Goal: Information Seeking & Learning: Learn about a topic

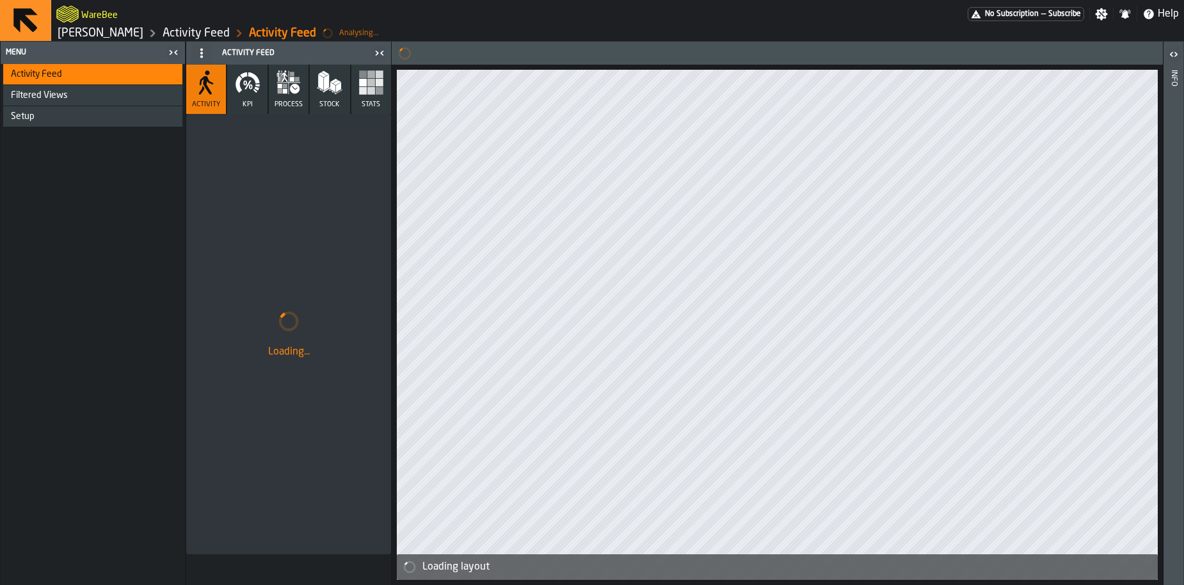
click at [84, 34] on link "[PERSON_NAME]" at bounding box center [101, 33] width 86 height 14
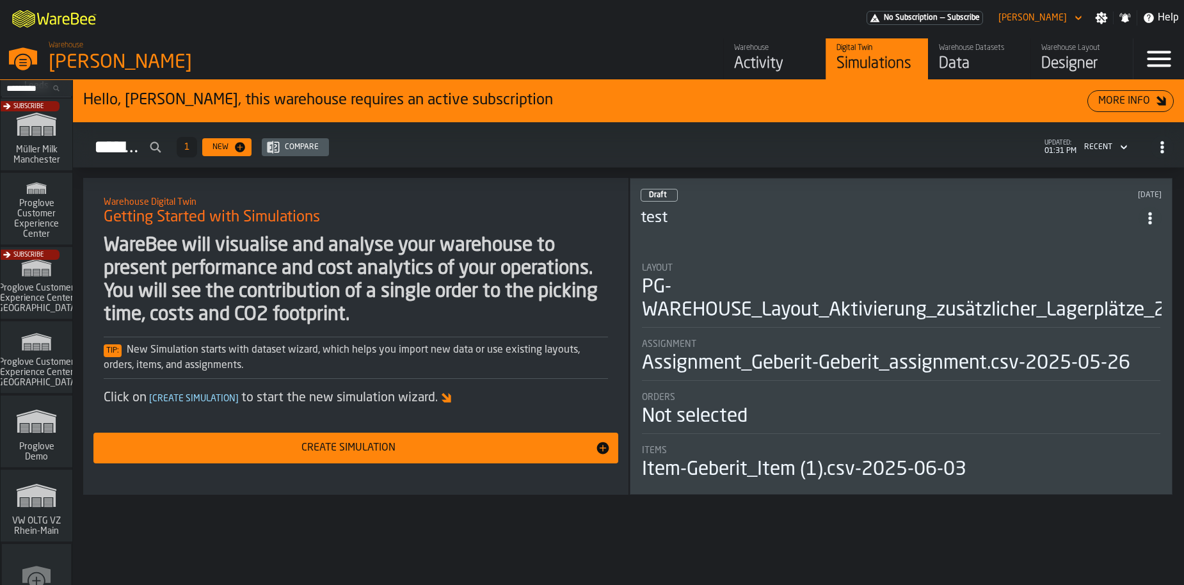
scroll to position [1074, 0]
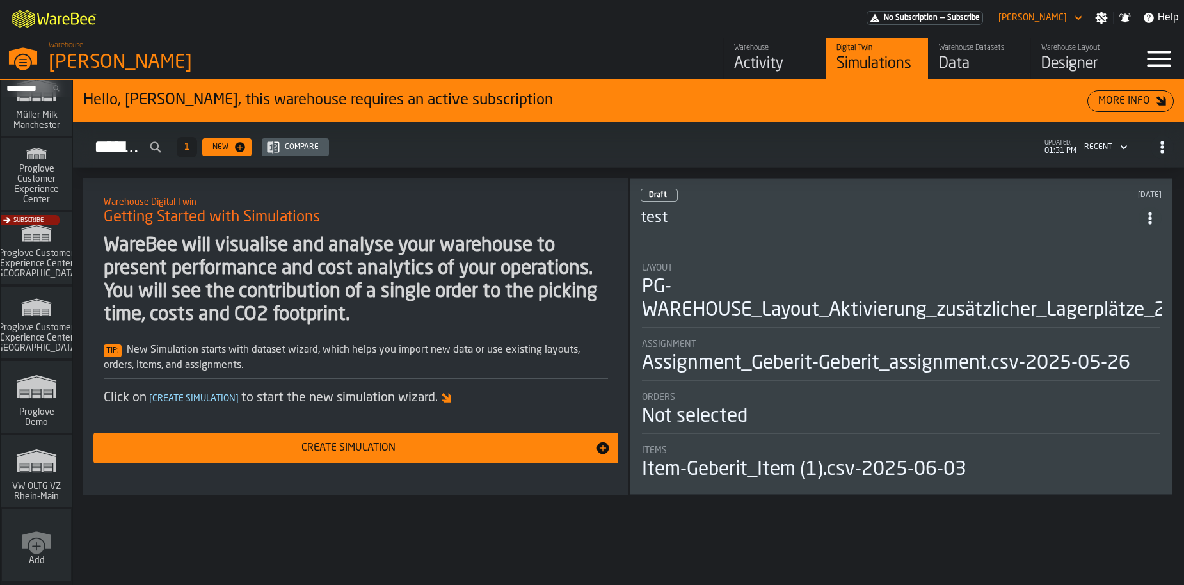
click at [38, 472] on rect "link-to-/wh/i/44979e6c-6f66-405e-9874-c1e29f02a54a/simulations" at bounding box center [37, 472] width 8 height 1
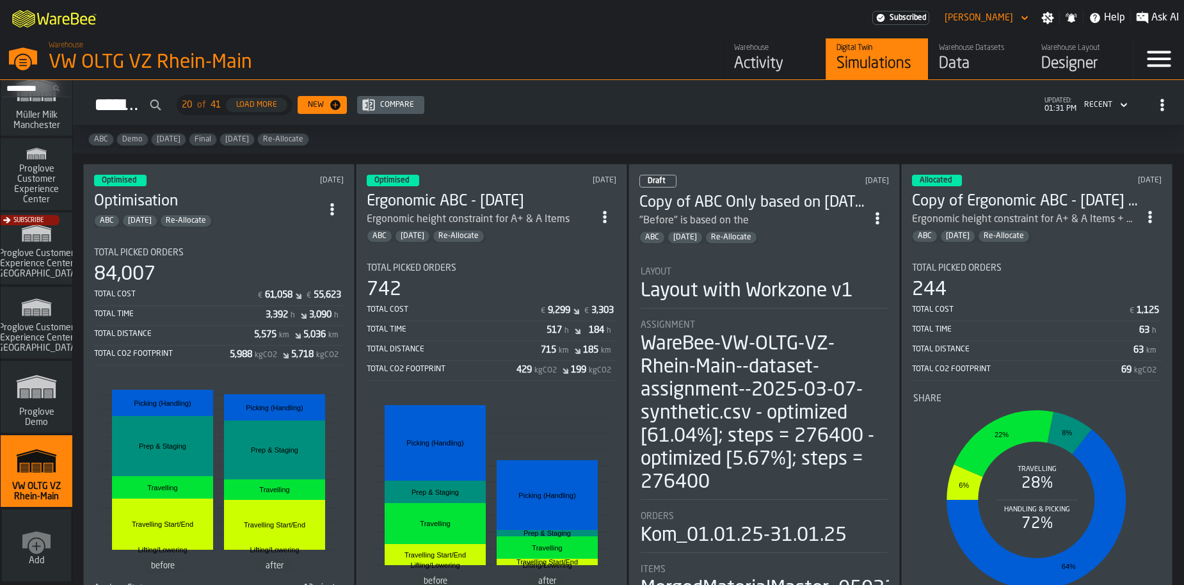
scroll to position [7, 0]
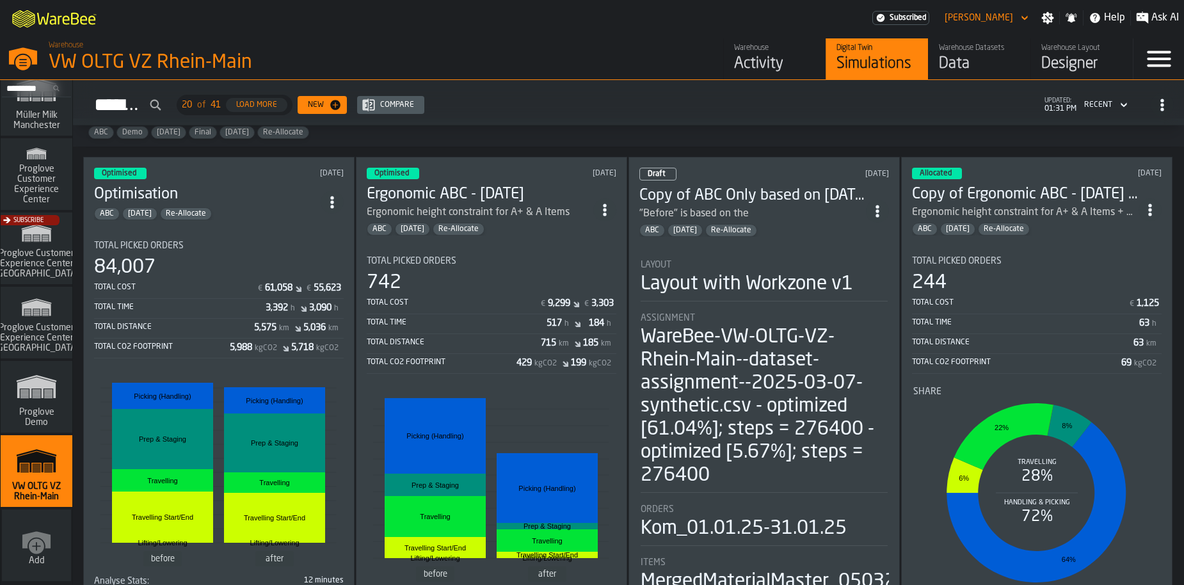
click at [207, 323] on div "Total Distance" at bounding box center [174, 327] width 160 height 9
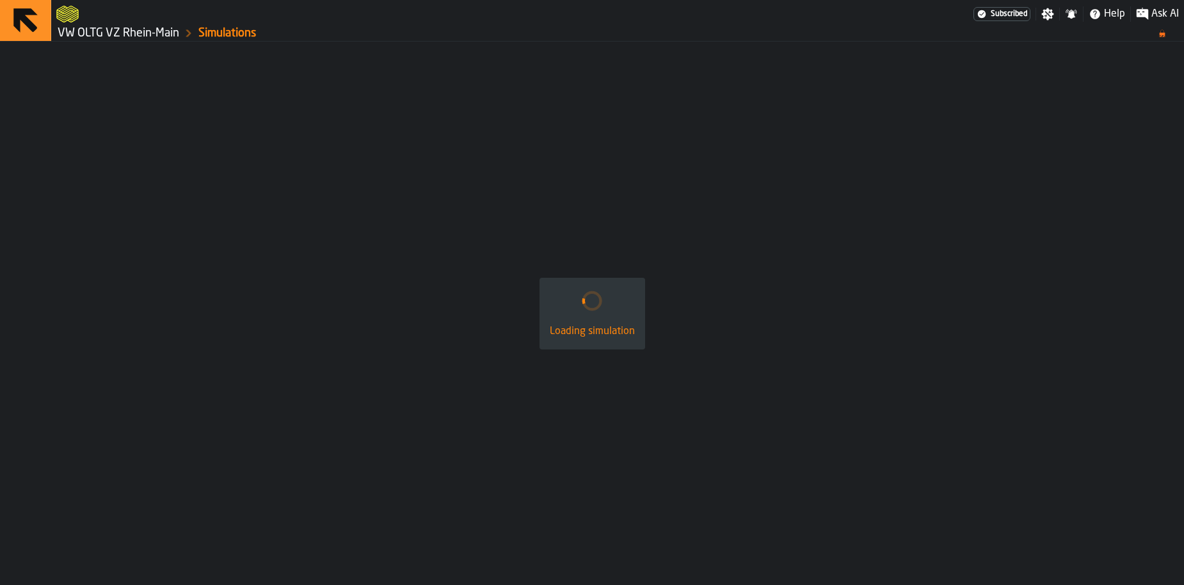
click at [207, 322] on div "Loading simulation" at bounding box center [592, 313] width 1184 height 543
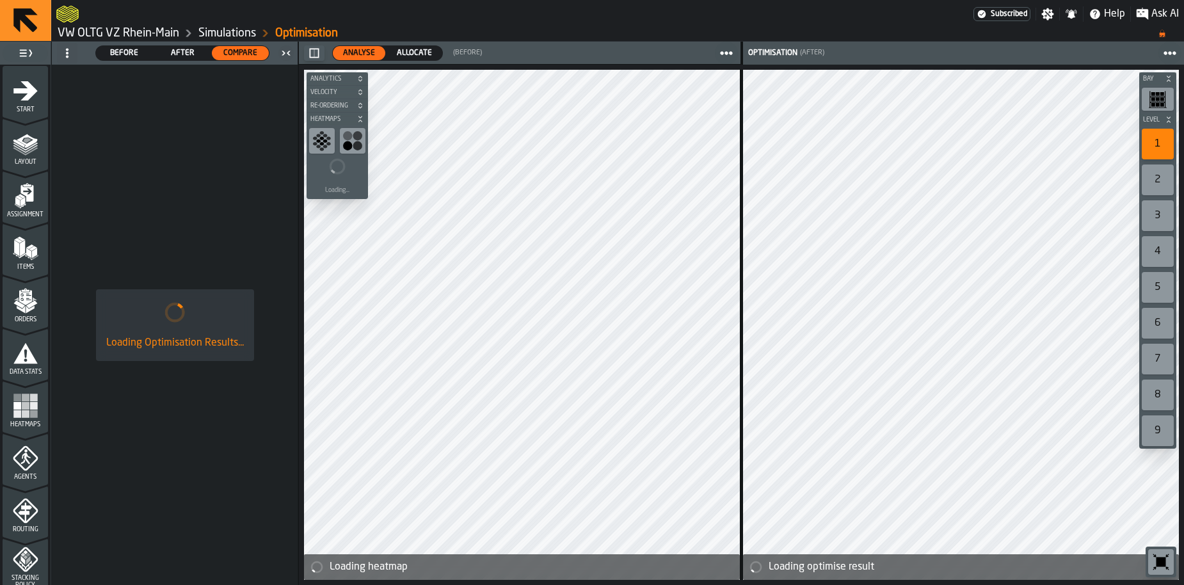
scroll to position [424, 0]
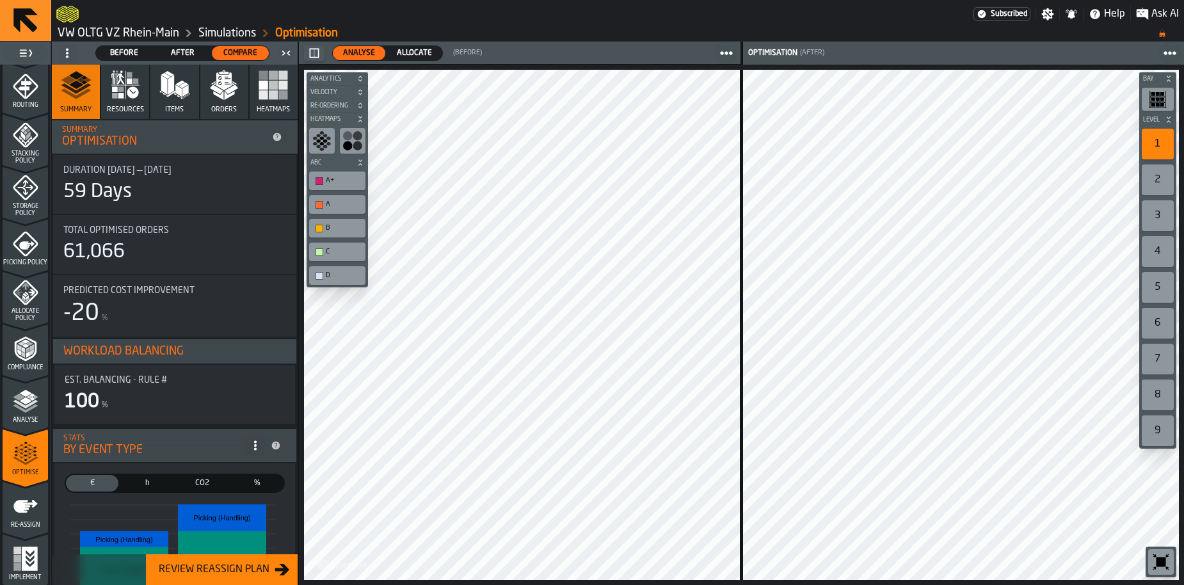
click at [582, 345] on div at bounding box center [522, 325] width 436 height 510
click at [116, 54] on span "Before" at bounding box center [124, 53] width 47 height 12
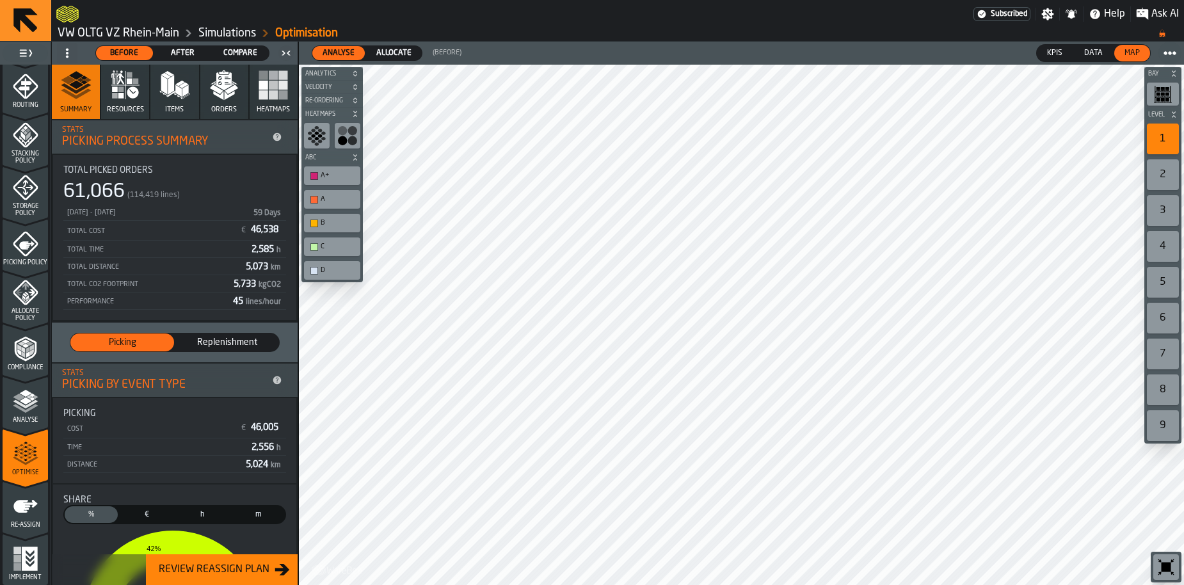
click at [223, 92] on icon "button" at bounding box center [224, 85] width 31 height 31
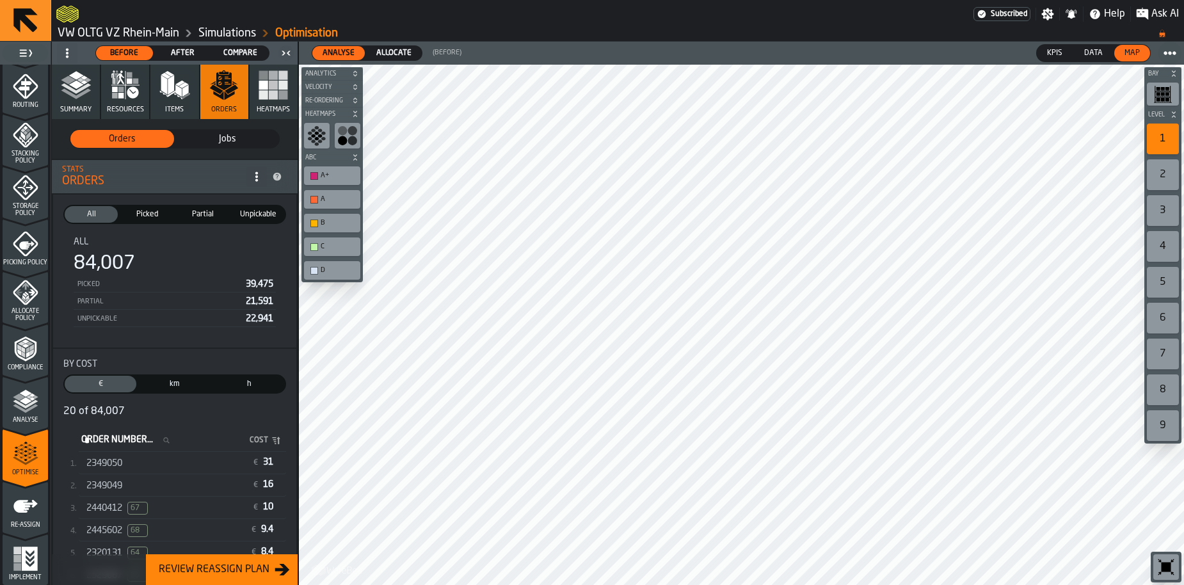
click at [388, 44] on header "Analyse Analyse Allocate Allocate (Before) KPIs KPIs Data Data Map Map" at bounding box center [741, 53] width 885 height 23
click at [385, 57] on span "Allocate" at bounding box center [393, 53] width 45 height 12
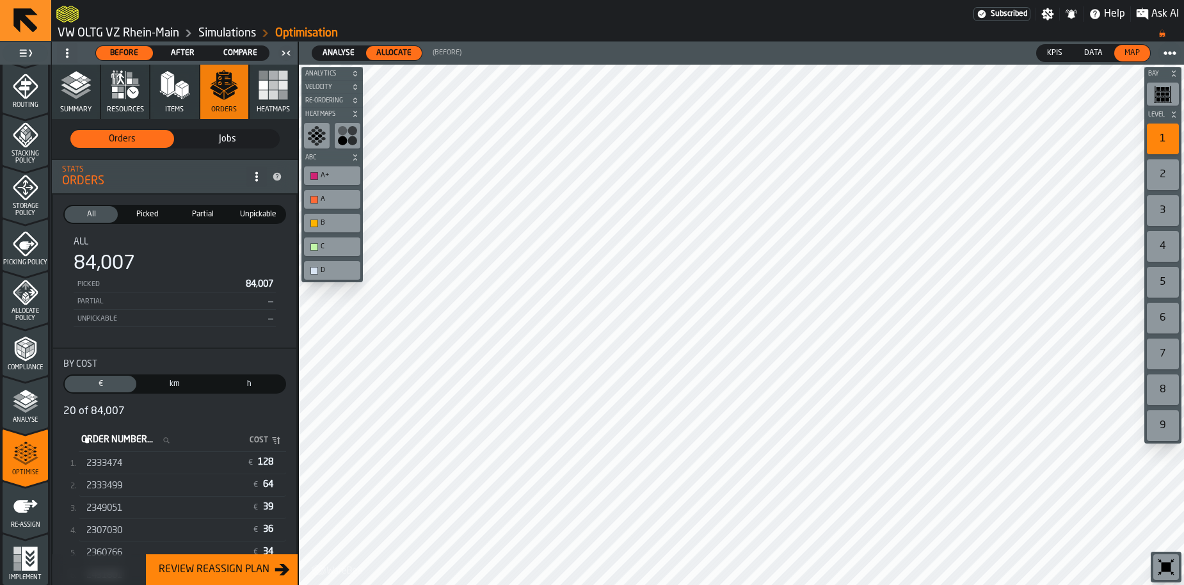
click at [385, 57] on span "Allocate" at bounding box center [393, 53] width 45 height 12
click at [231, 60] on label "Compare Compare" at bounding box center [240, 52] width 58 height 15
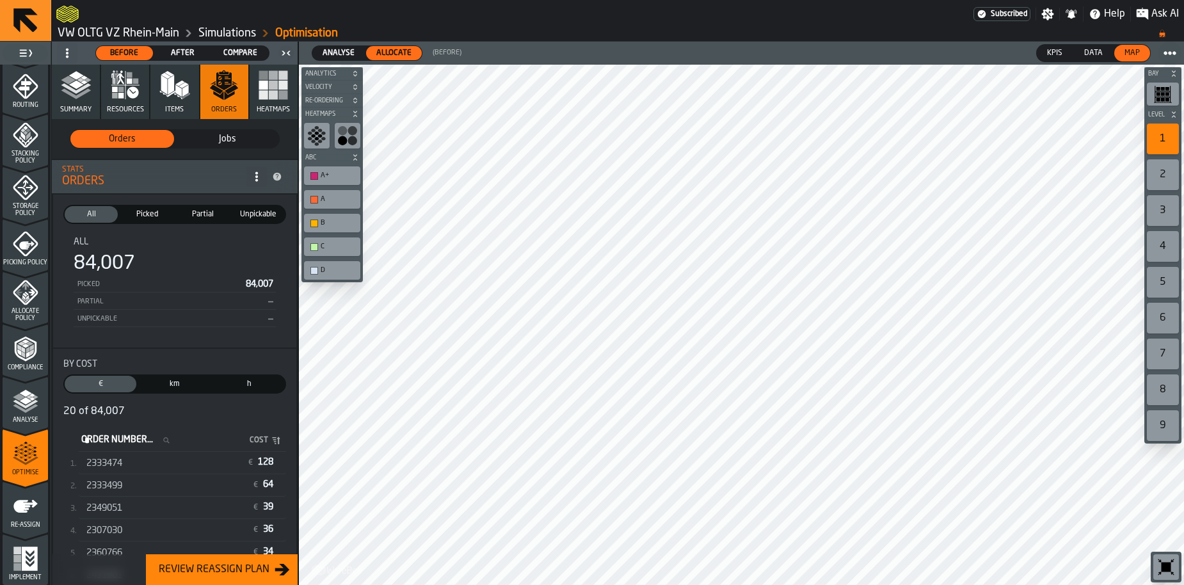
click at [234, 52] on span "Compare" at bounding box center [240, 53] width 47 height 12
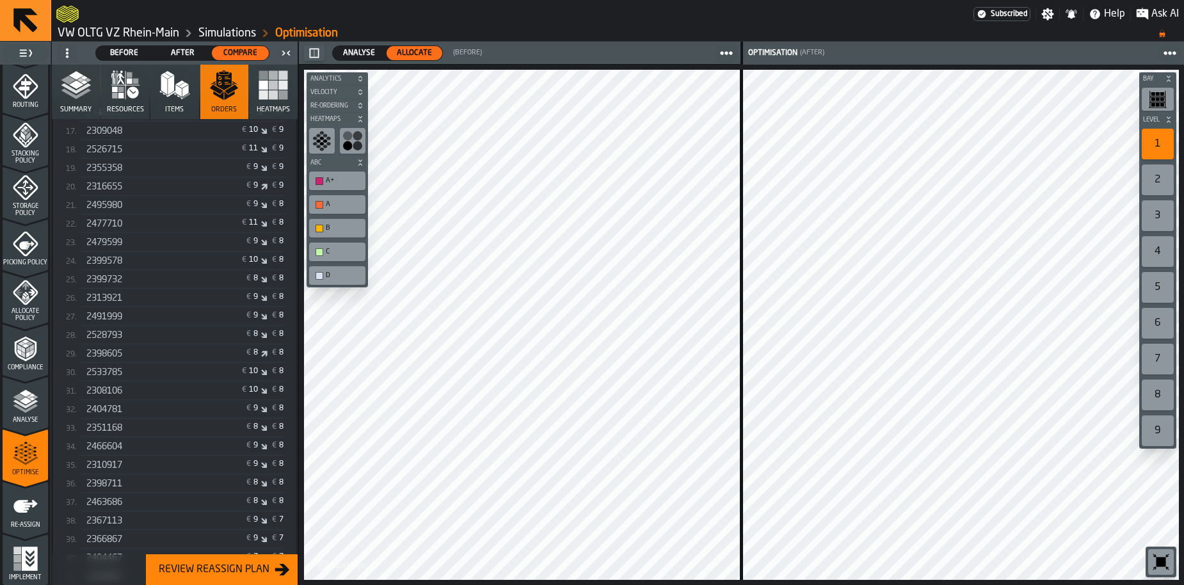
scroll to position [0, 0]
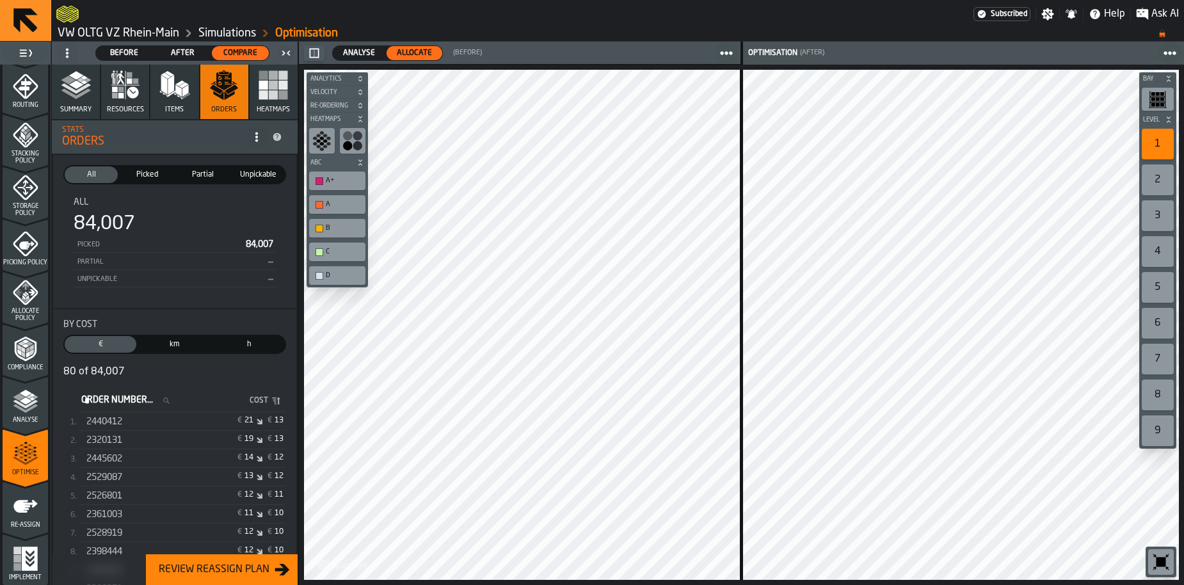
click at [255, 141] on circle at bounding box center [256, 140] width 3 height 3
click at [195, 140] on div "Orders" at bounding box center [154, 141] width 184 height 14
click at [66, 96] on icon "button" at bounding box center [76, 85] width 31 height 31
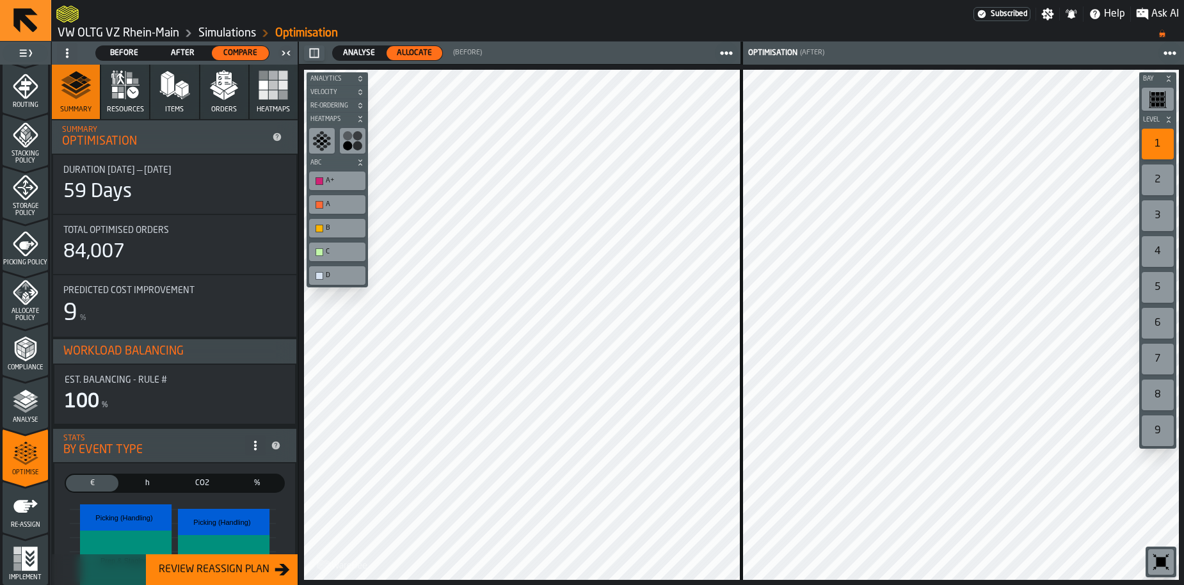
click at [231, 222] on div "Total Optimised Orders 84,007" at bounding box center [174, 244] width 243 height 59
click at [358, 55] on span "Analyse" at bounding box center [359, 53] width 42 height 12
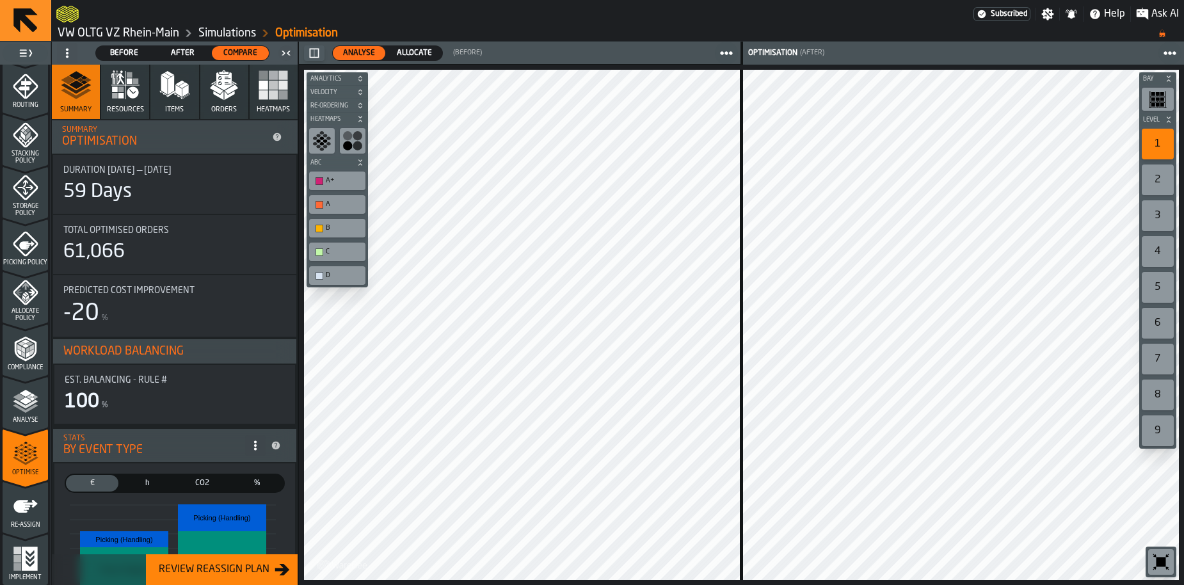
click at [204, 104] on button "Orders" at bounding box center [224, 92] width 48 height 54
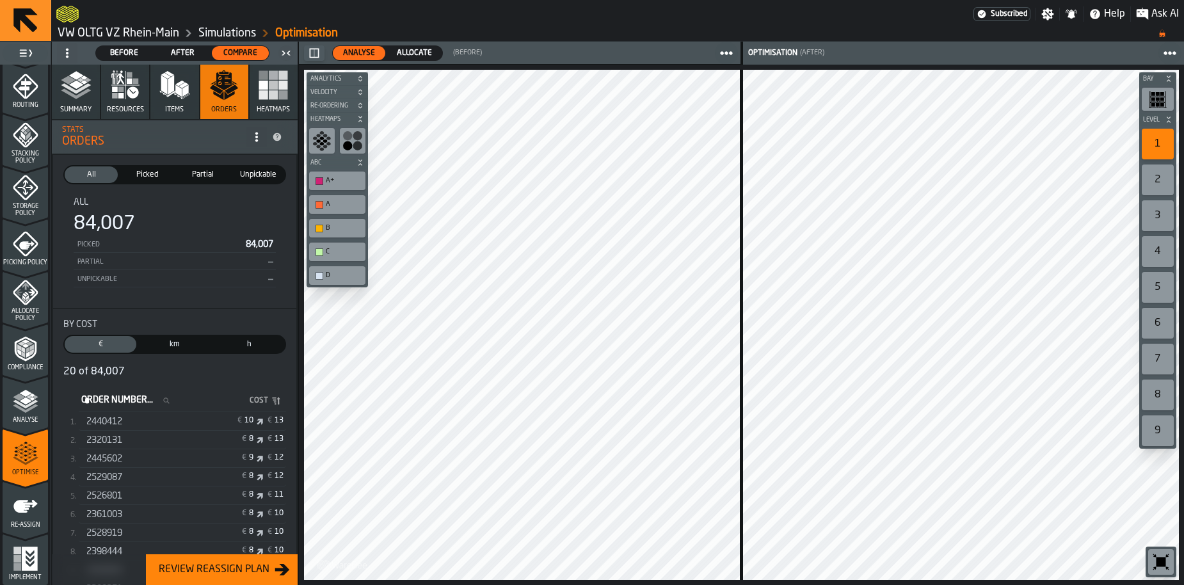
click at [243, 180] on span "Unpickable" at bounding box center [258, 175] width 48 height 12
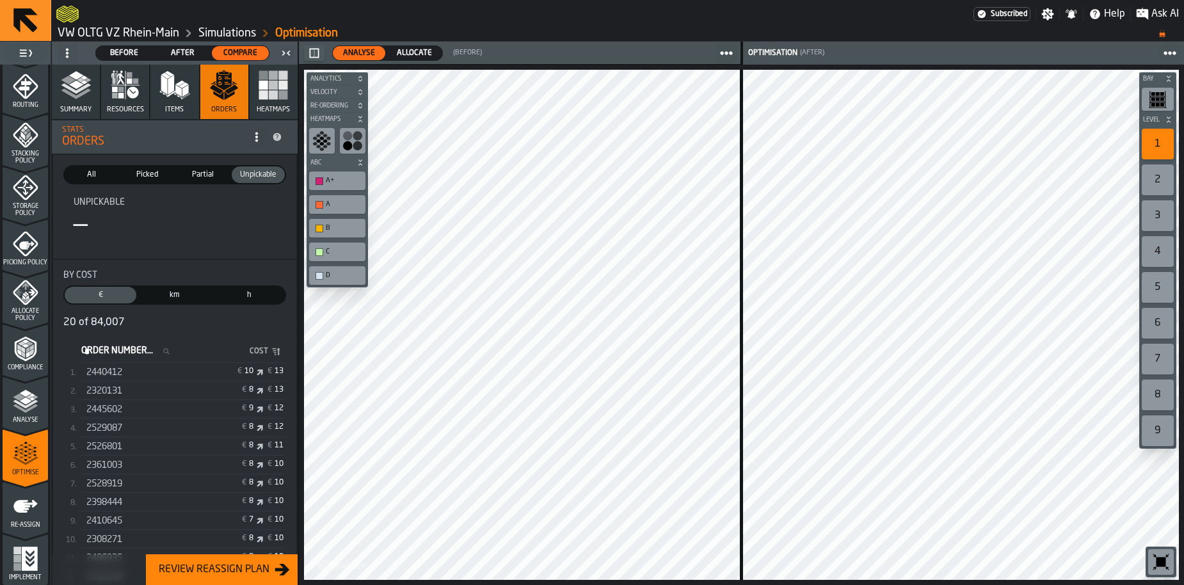
click at [199, 179] on span "Partial" at bounding box center [203, 175] width 48 height 12
click at [143, 166] on div "Picked" at bounding box center [146, 174] width 53 height 17
click at [95, 177] on span "All" at bounding box center [91, 175] width 48 height 12
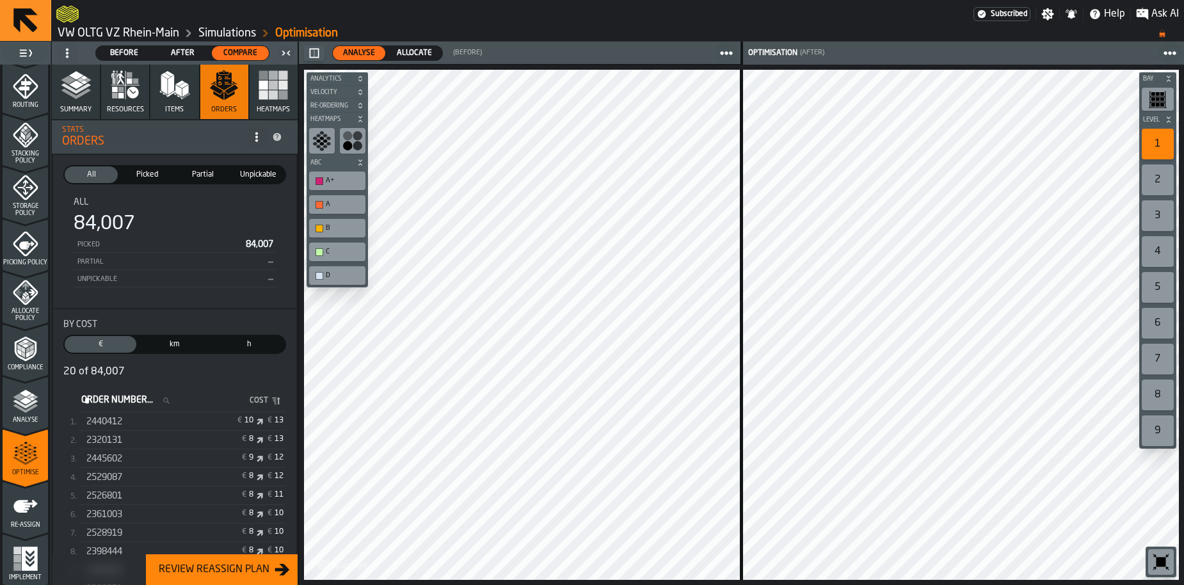
click at [250, 178] on span "Unpickable" at bounding box center [258, 175] width 48 height 12
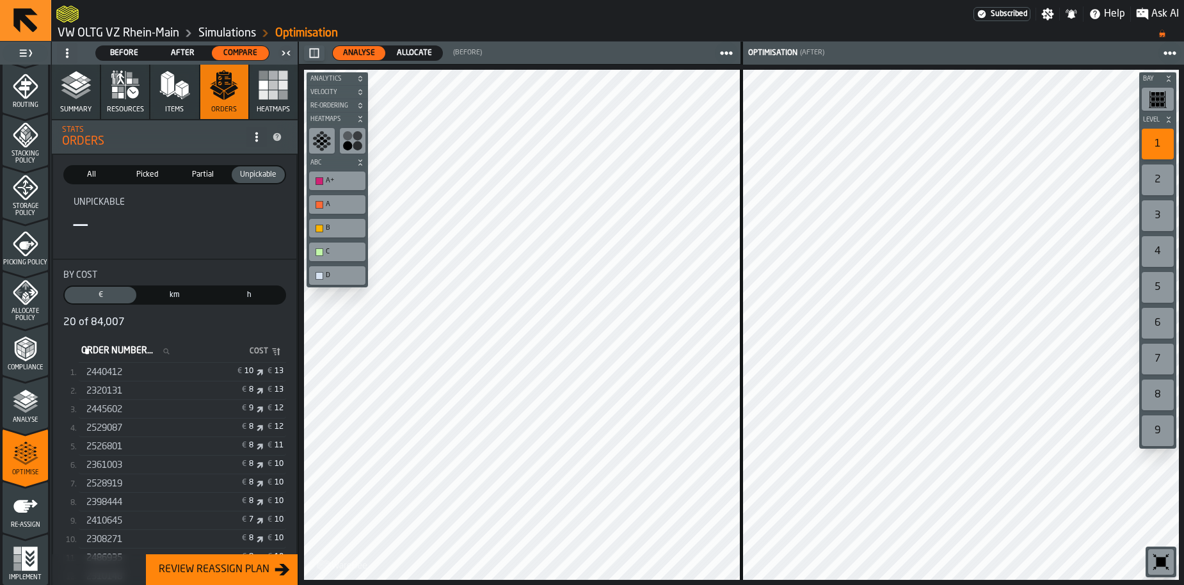
click at [199, 180] on div "Partial" at bounding box center [202, 174] width 53 height 17
click at [138, 180] on span "Picked" at bounding box center [147, 175] width 48 height 12
click at [93, 179] on span "All" at bounding box center [91, 175] width 48 height 12
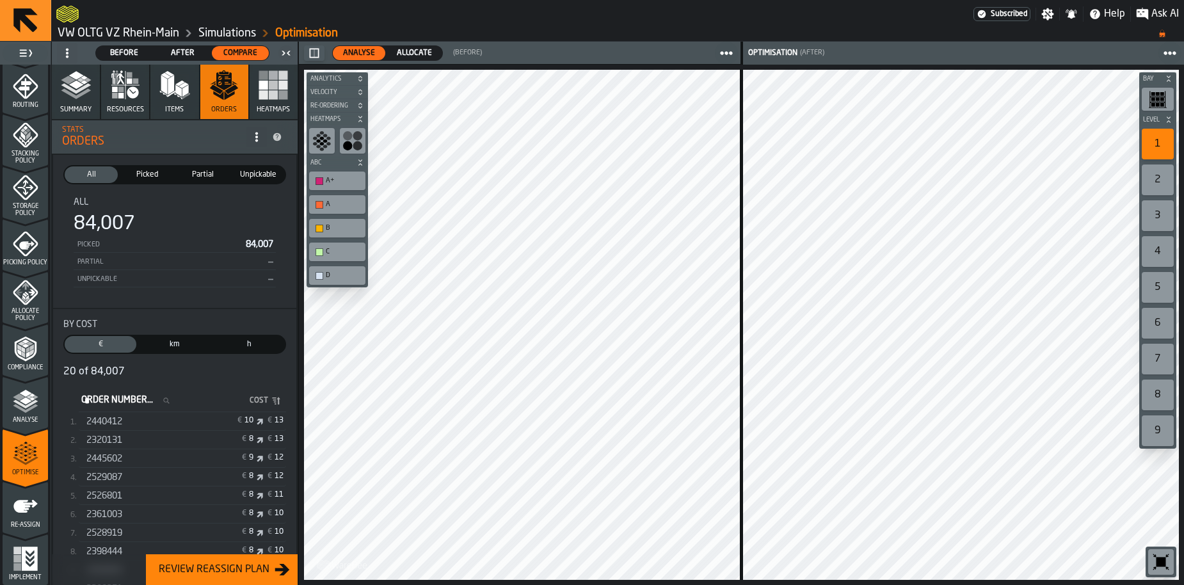
click at [163, 172] on span "Picked" at bounding box center [147, 175] width 48 height 12
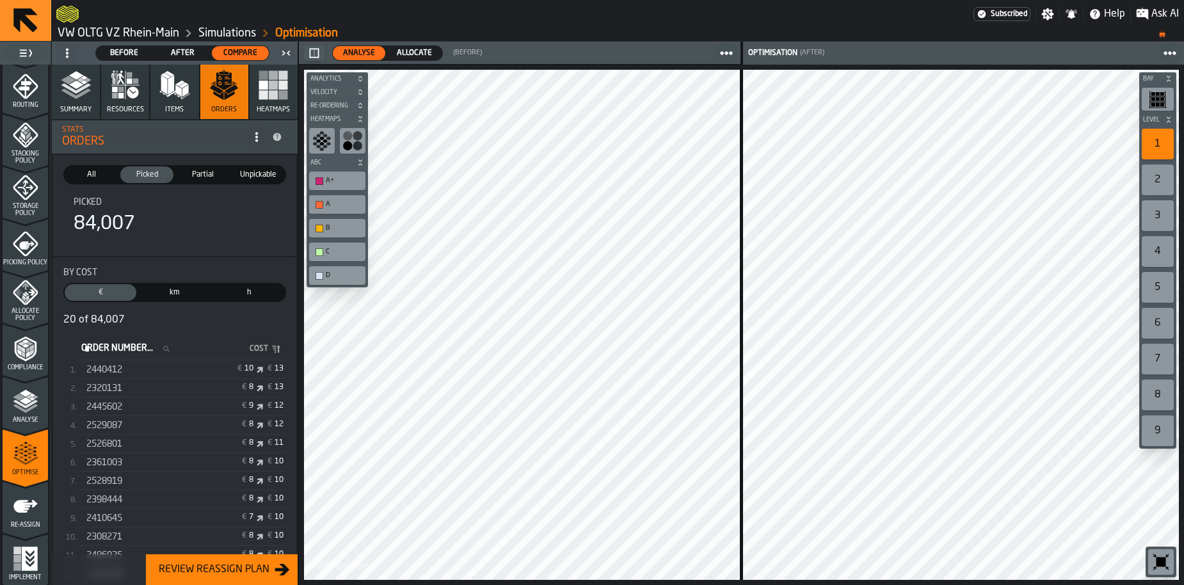
click at [210, 180] on span "Partial" at bounding box center [203, 175] width 48 height 12
click at [144, 58] on span "Before" at bounding box center [124, 53] width 47 height 12
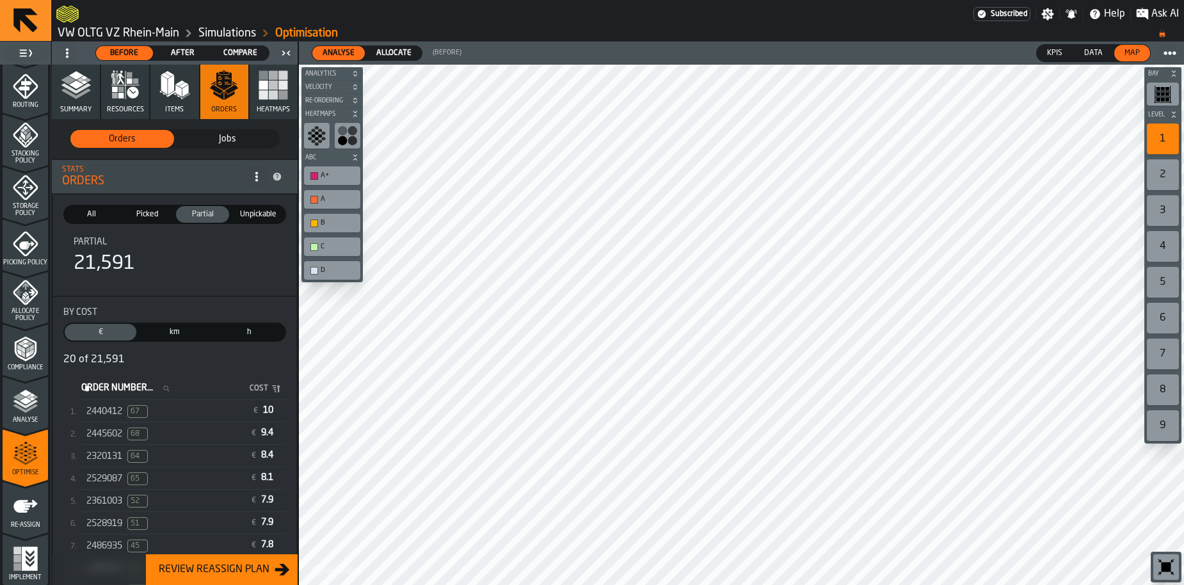
click at [96, 217] on span "All" at bounding box center [91, 215] width 48 height 12
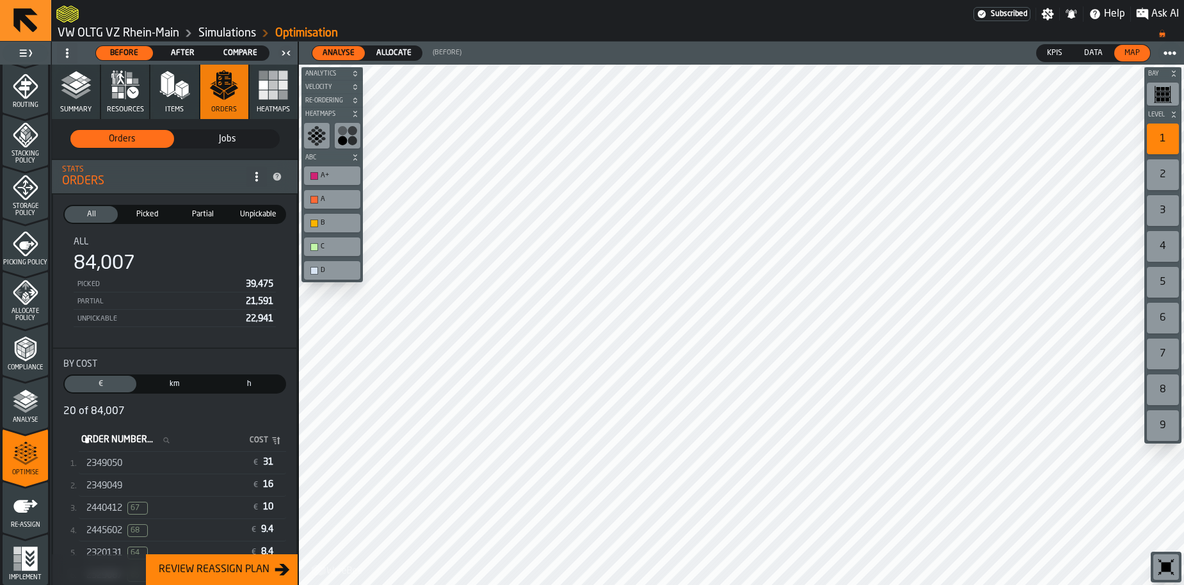
click at [392, 54] on span "Allocate" at bounding box center [393, 53] width 45 height 12
click at [84, 105] on button "Summary" at bounding box center [76, 92] width 48 height 54
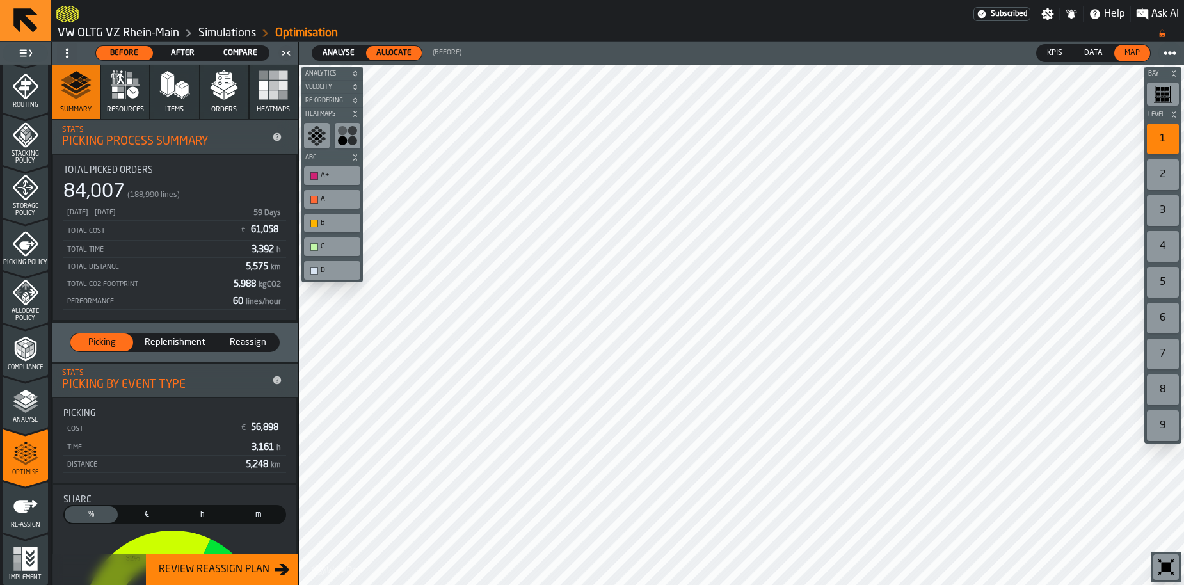
click at [230, 57] on span "Compare" at bounding box center [240, 53] width 47 height 12
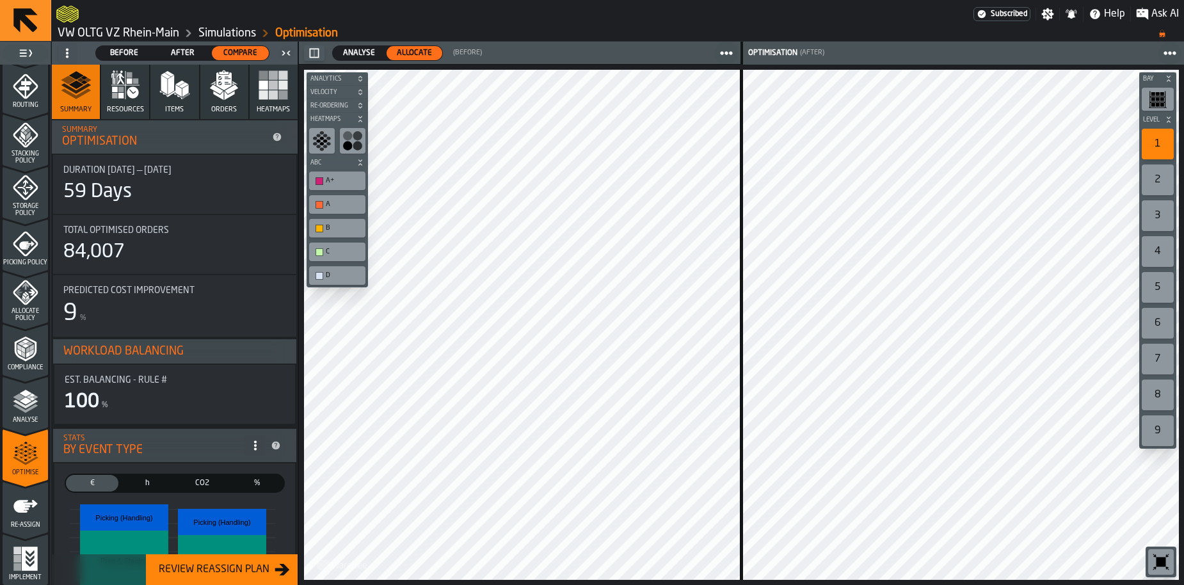
click at [19, 198] on icon "menu Storage Policy" at bounding box center [26, 188] width 26 height 26
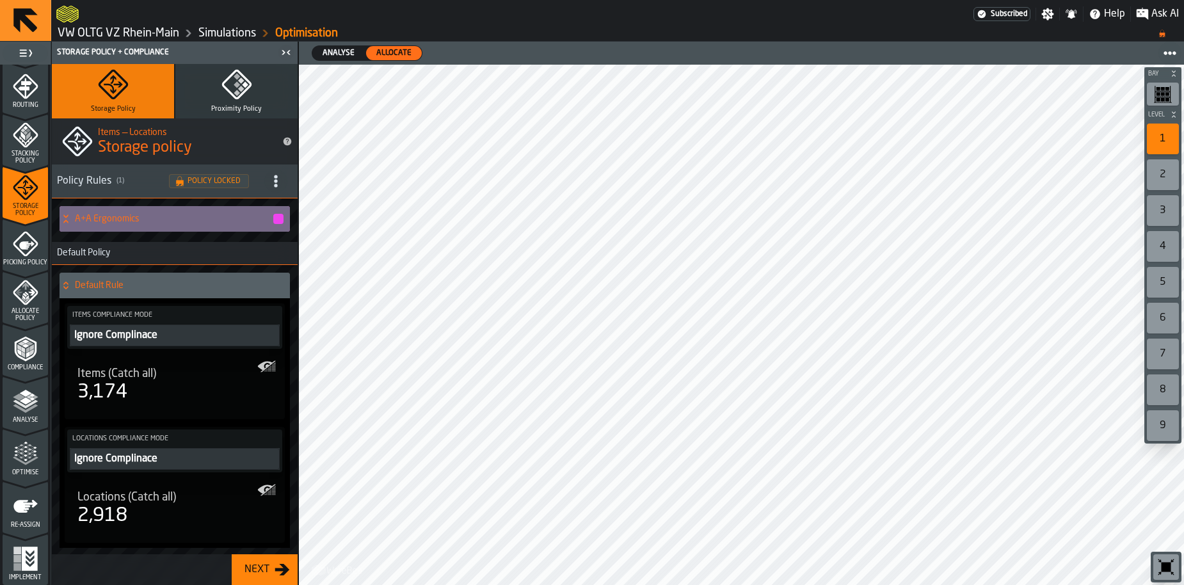
click at [91, 218] on h4 "A+A Ergonomics" at bounding box center [173, 219] width 197 height 10
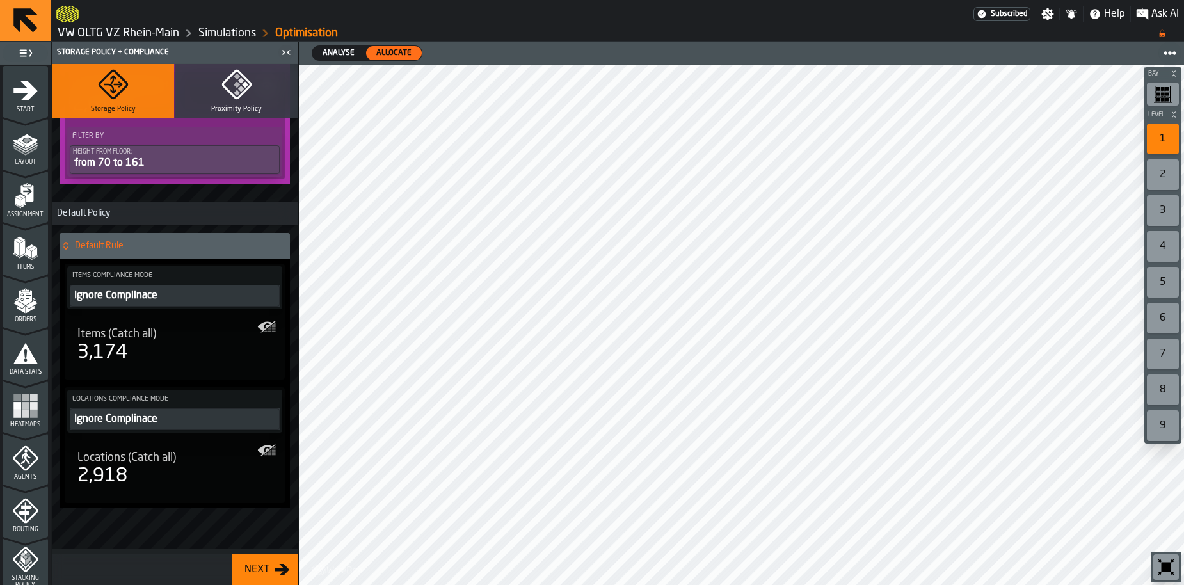
scroll to position [424, 0]
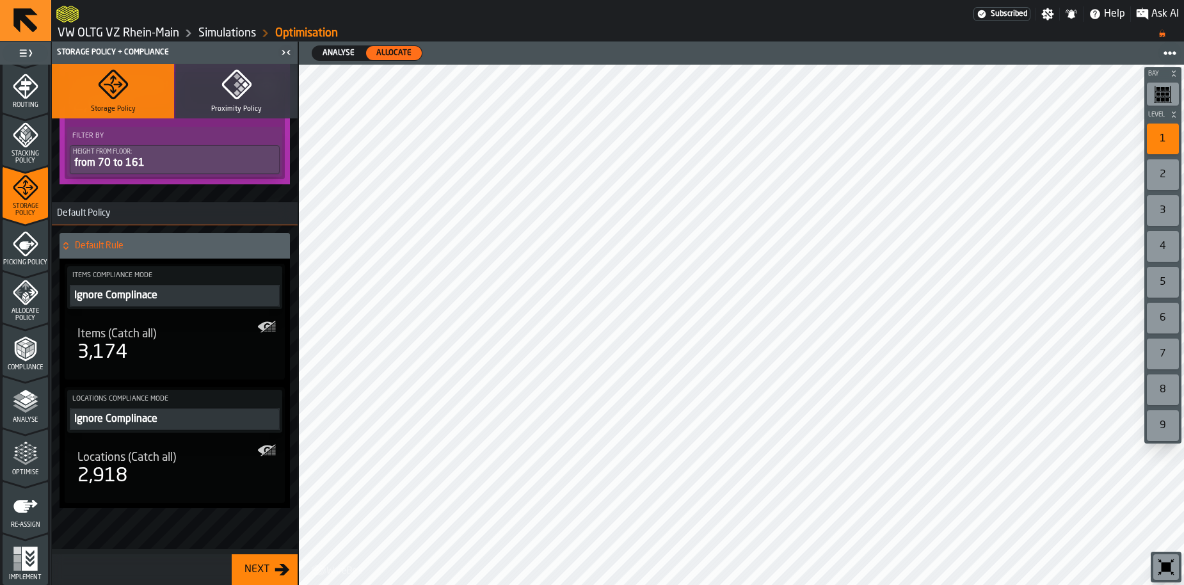
click at [23, 464] on icon "menu Optimise" at bounding box center [26, 460] width 26 height 8
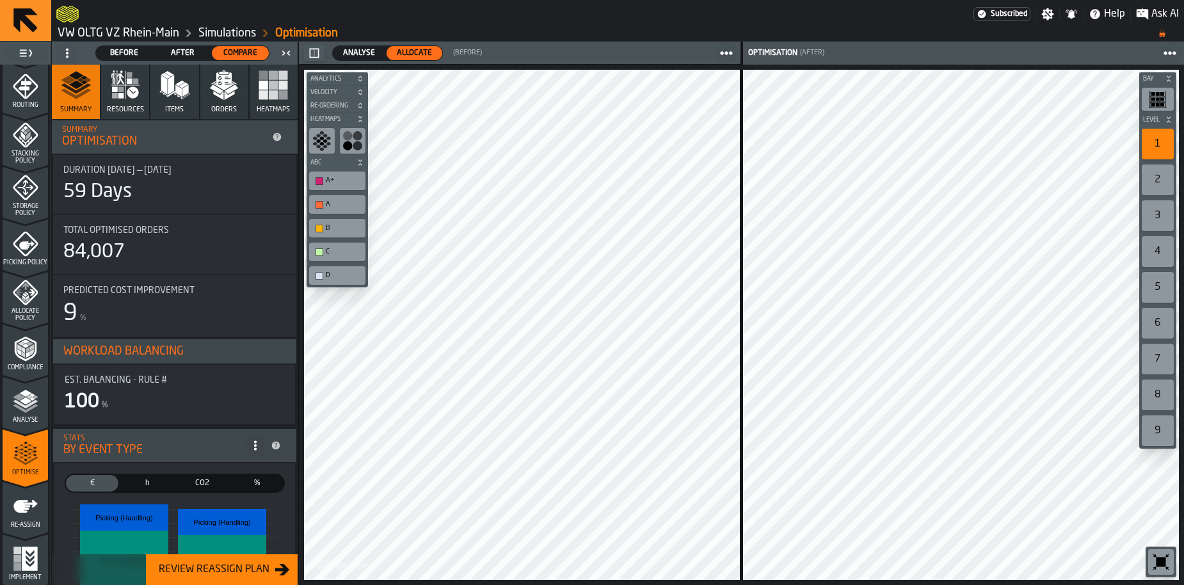
click at [134, 105] on button "Resources" at bounding box center [125, 92] width 48 height 54
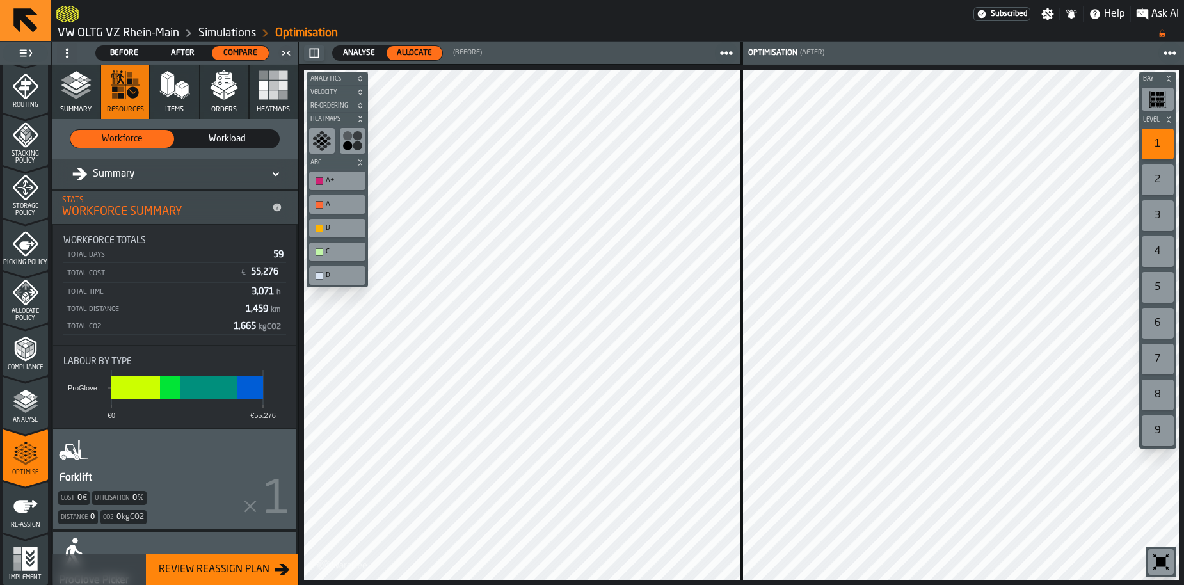
click at [210, 135] on span "Workload" at bounding box center [226, 138] width 93 height 13
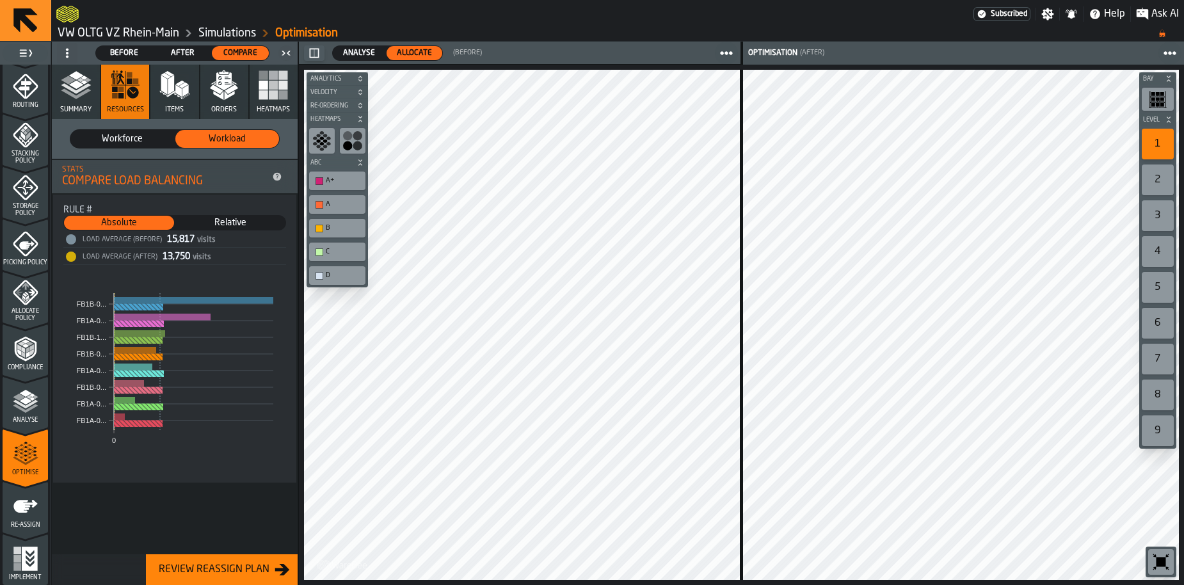
click at [41, 205] on span "Storage Policy" at bounding box center [25, 210] width 45 height 14
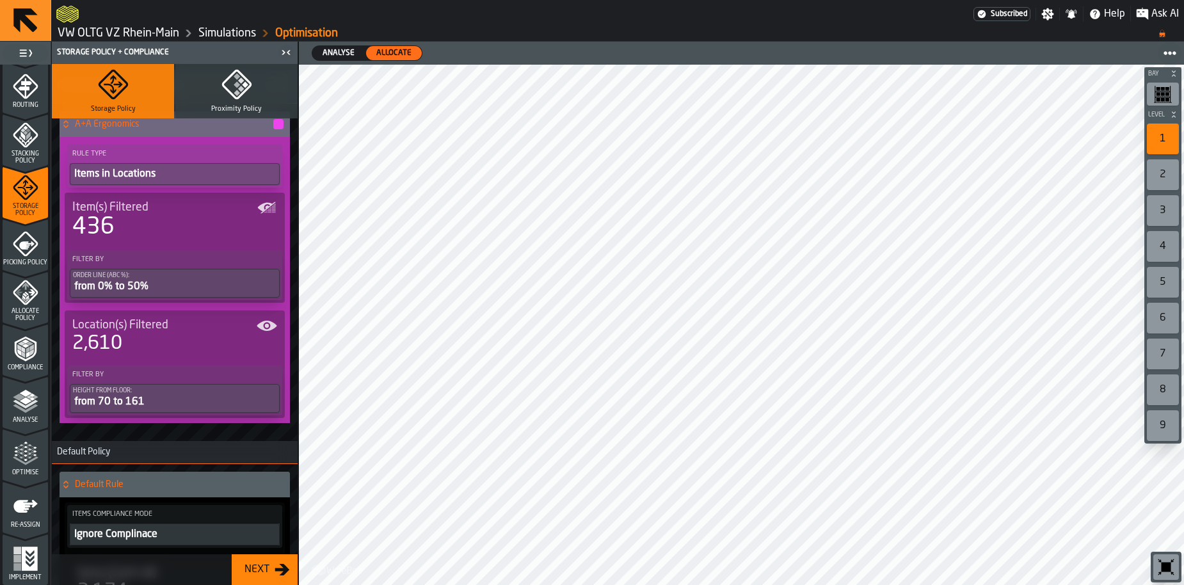
scroll to position [0, 0]
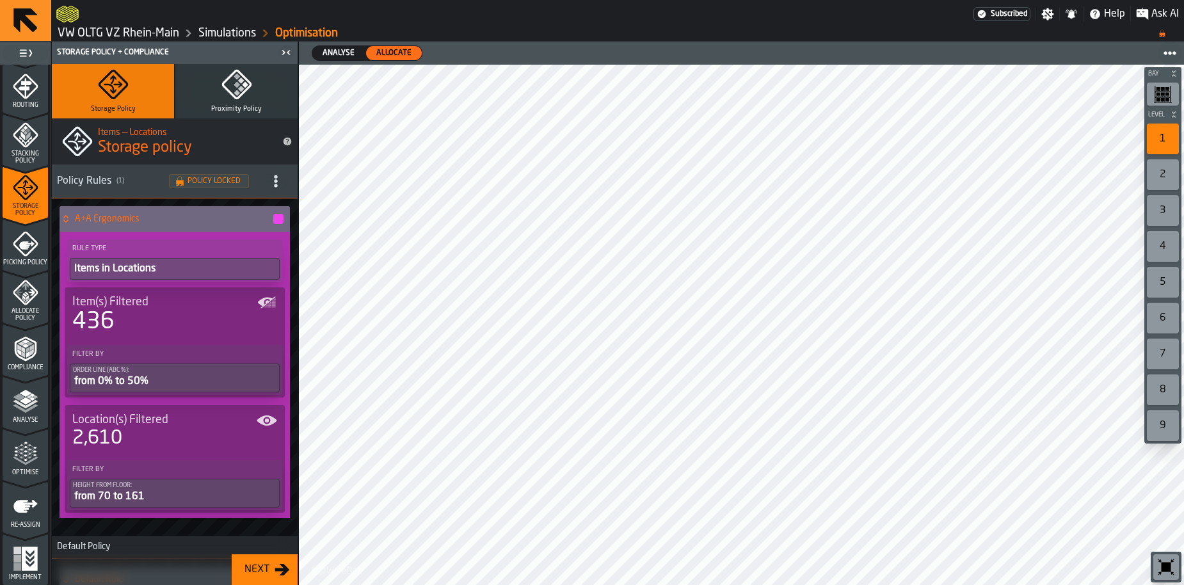
click at [23, 369] on span "Compliance" at bounding box center [25, 367] width 45 height 7
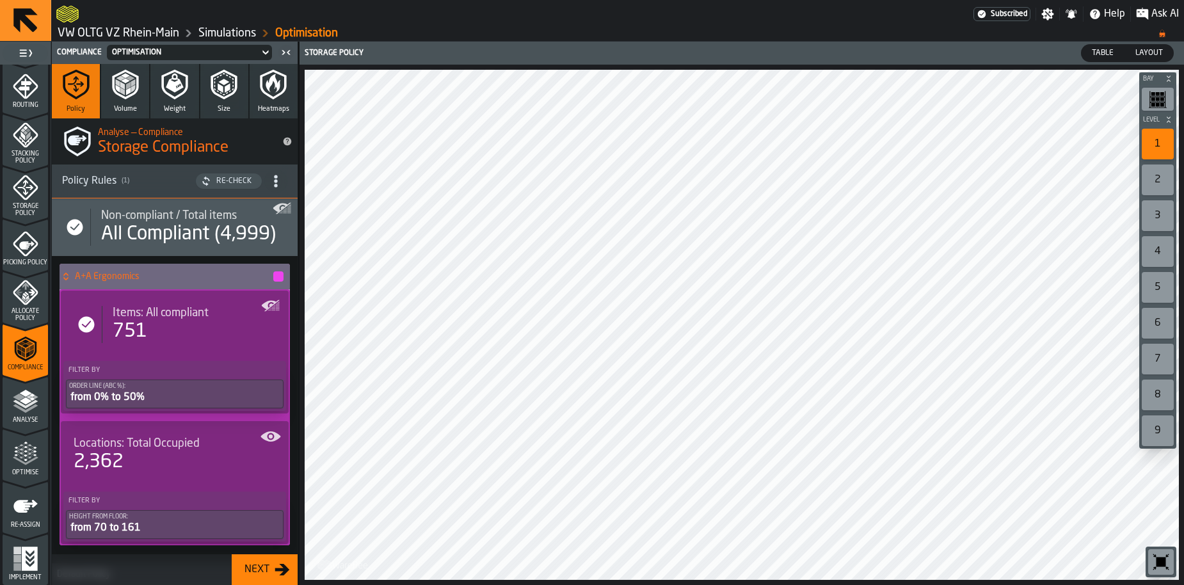
click at [209, 92] on icon "button" at bounding box center [224, 84] width 31 height 31
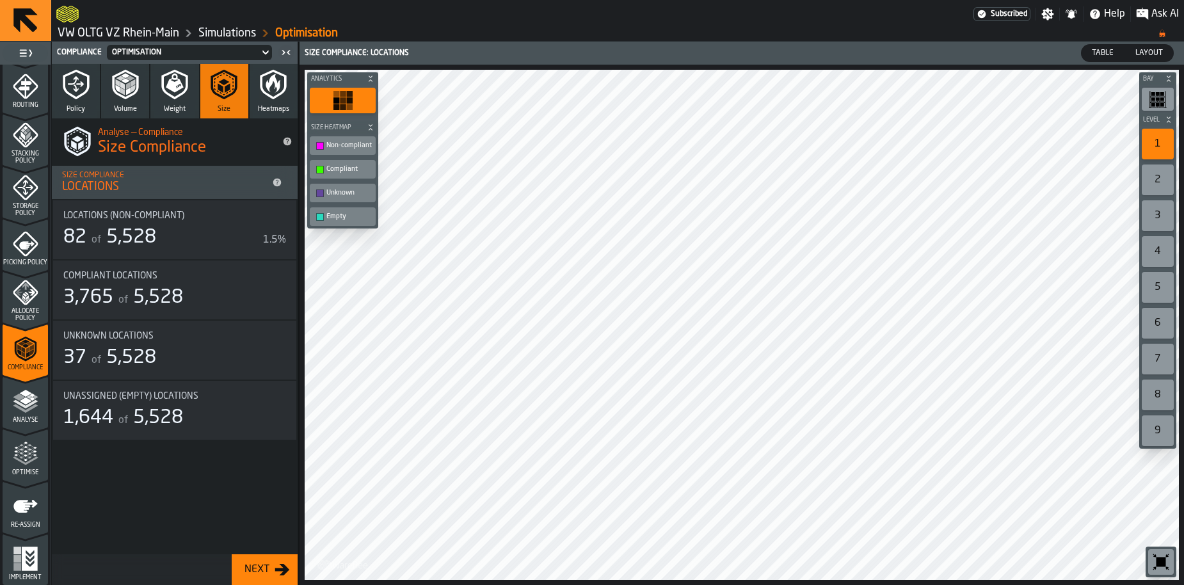
click at [175, 235] on div "82 of 5,528" at bounding box center [160, 237] width 195 height 23
click at [338, 173] on div "Compliant" at bounding box center [348, 169] width 45 height 8
click at [339, 191] on div "Unknown" at bounding box center [348, 193] width 45 height 8
click at [339, 210] on div "Empty" at bounding box center [342, 216] width 61 height 13
click at [335, 220] on div "Empty" at bounding box center [348, 216] width 45 height 8
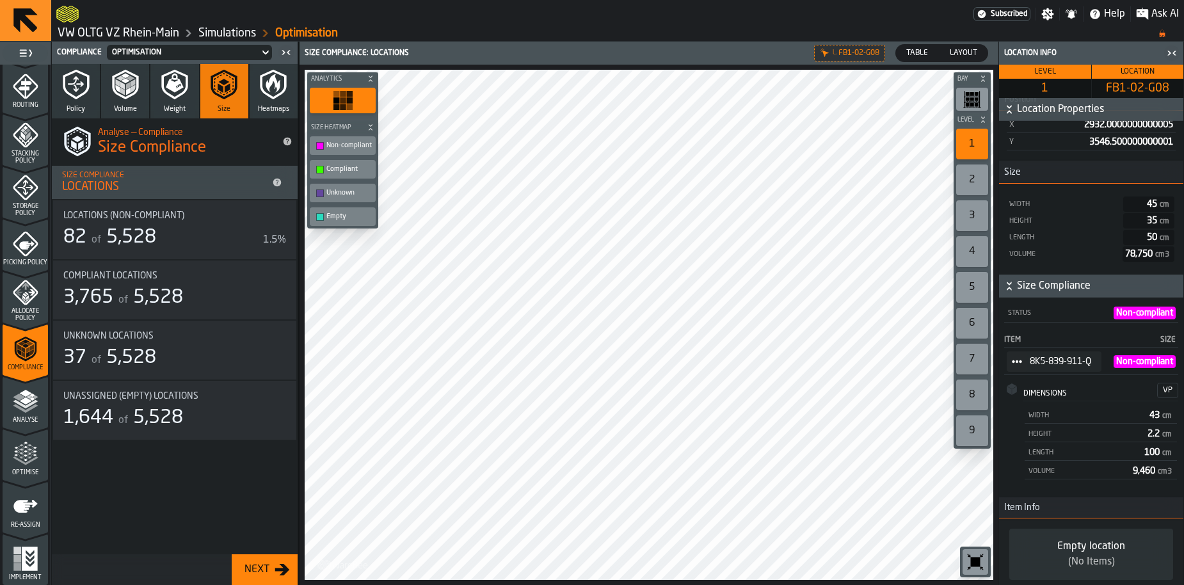
scroll to position [291, 0]
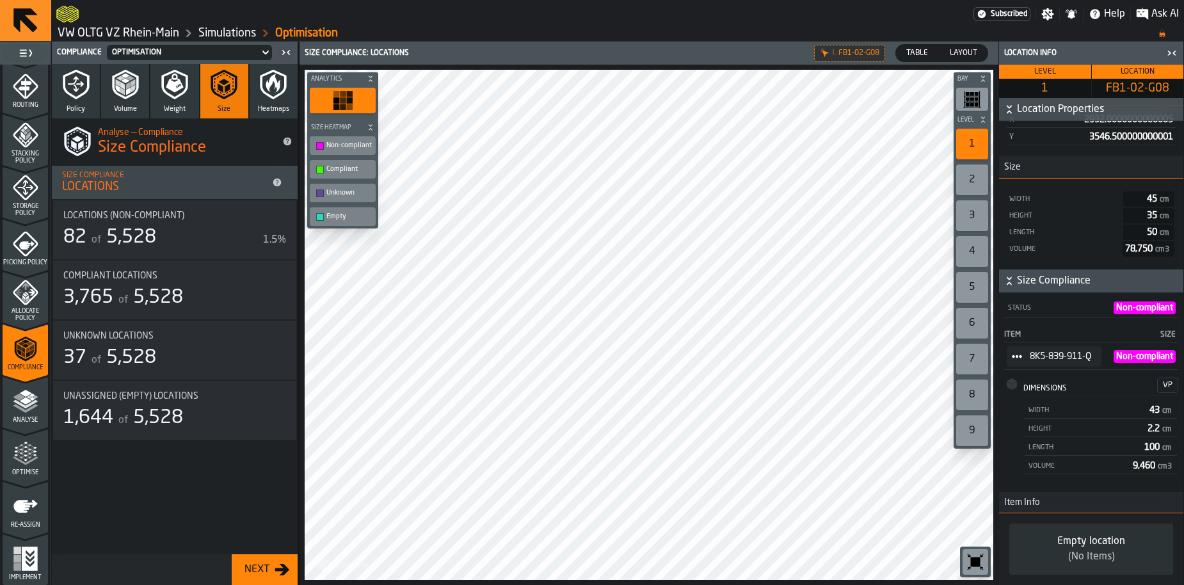
click at [1023, 346] on span "StatList-item-8K5-839-911-Q" at bounding box center [1017, 356] width 20 height 20
click at [1042, 408] on li "Show Items" at bounding box center [1054, 413] width 94 height 24
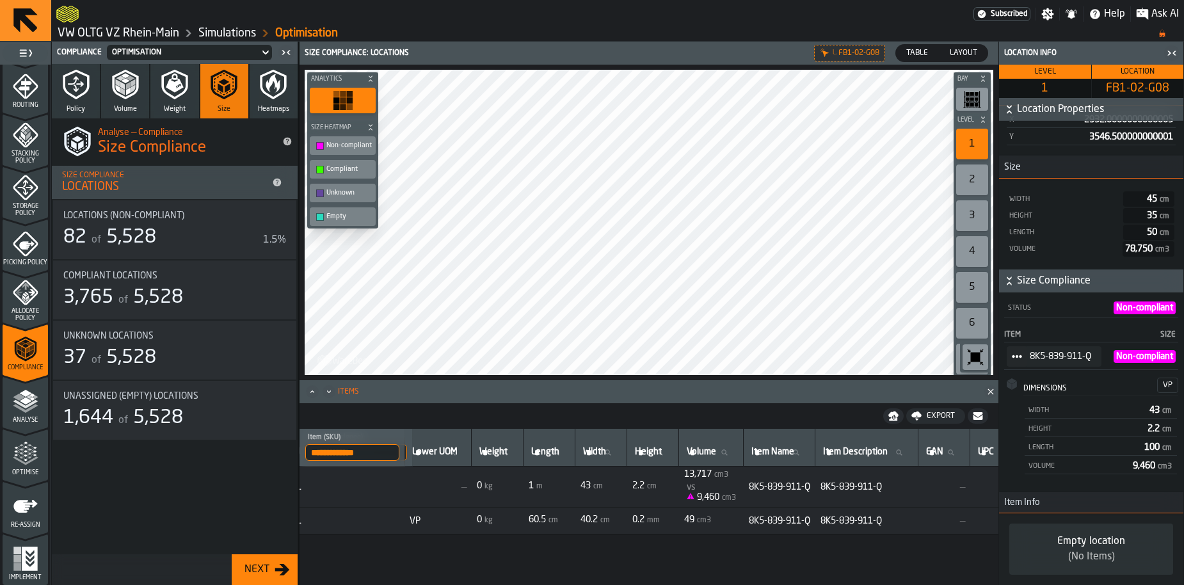
scroll to position [0, 360]
click at [915, 52] on span "Table" at bounding box center [917, 53] width 32 height 12
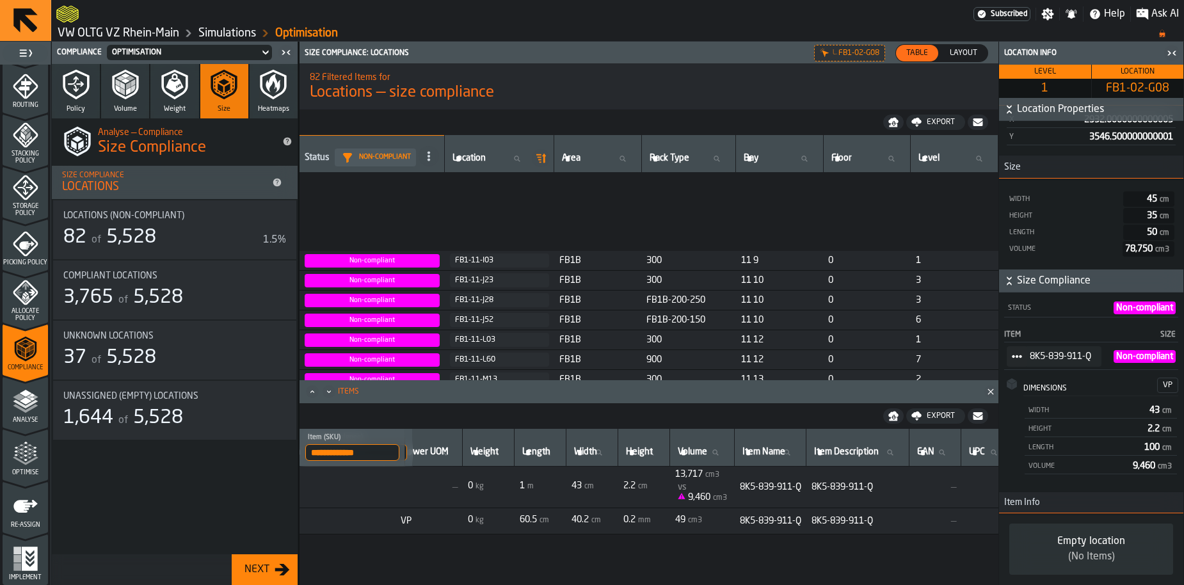
scroll to position [1420, 0]
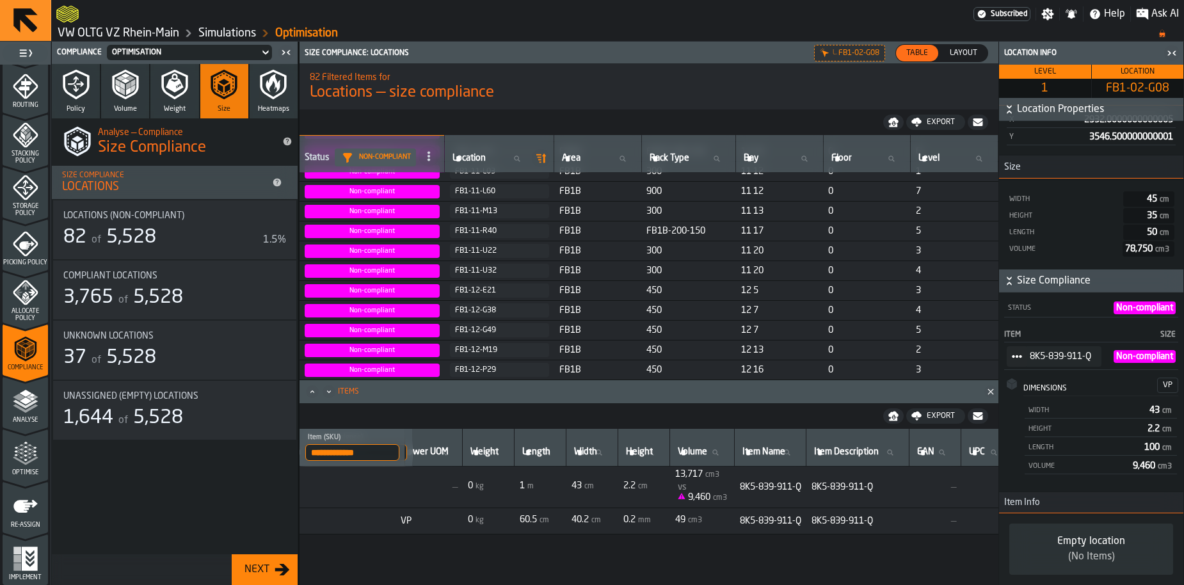
click at [371, 451] on input "**********" at bounding box center [352, 452] width 94 height 17
click at [388, 454] on input "**********" at bounding box center [352, 452] width 94 height 17
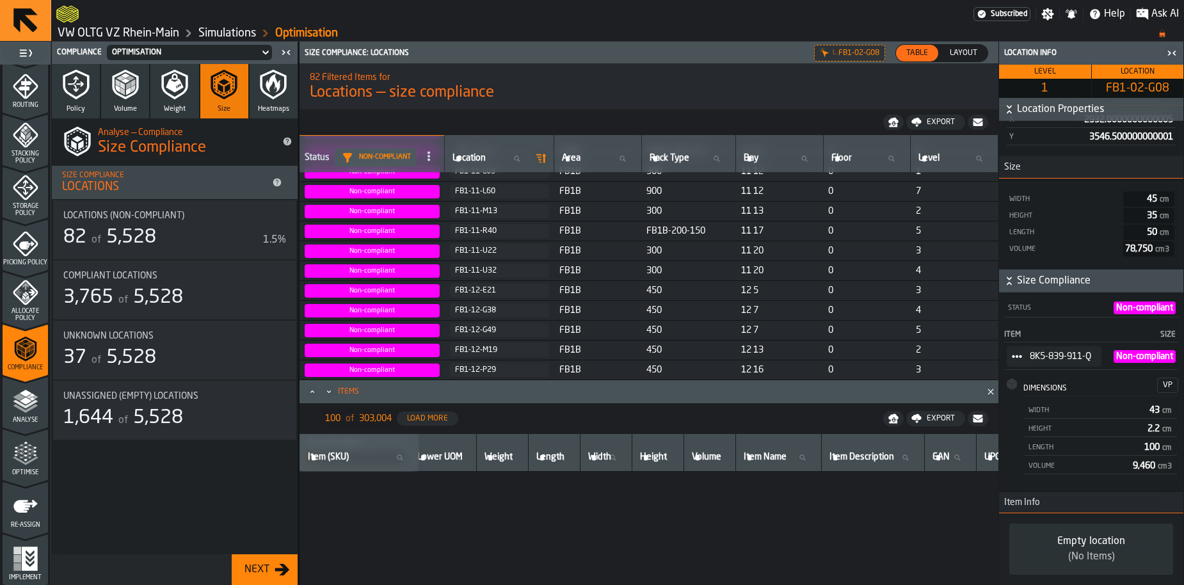
scroll to position [335, 360]
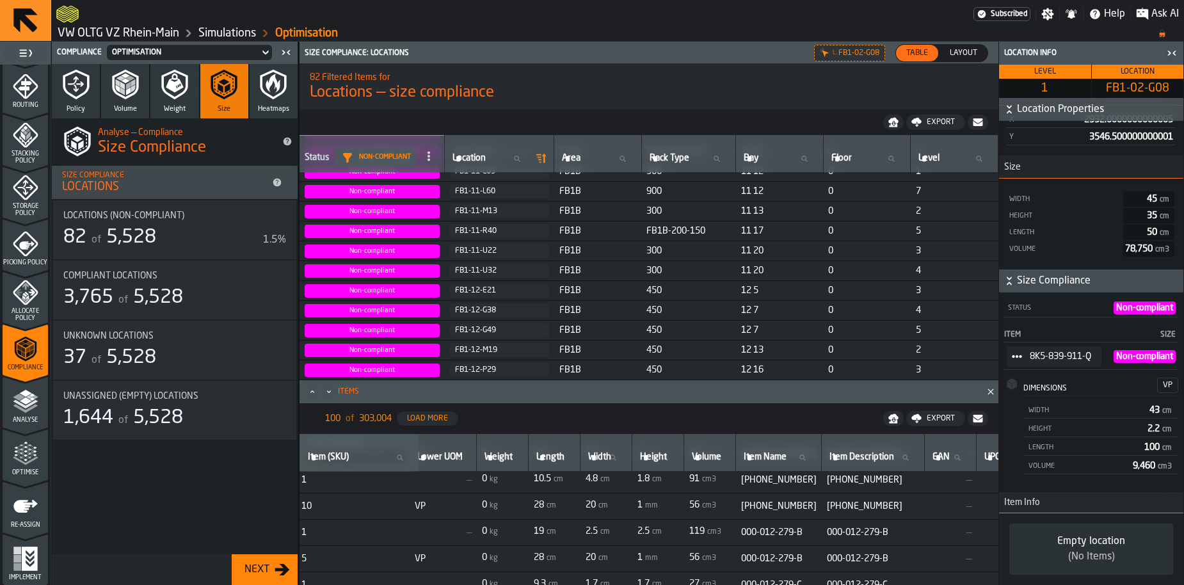
click at [936, 127] on button "Export" at bounding box center [935, 122] width 59 height 15
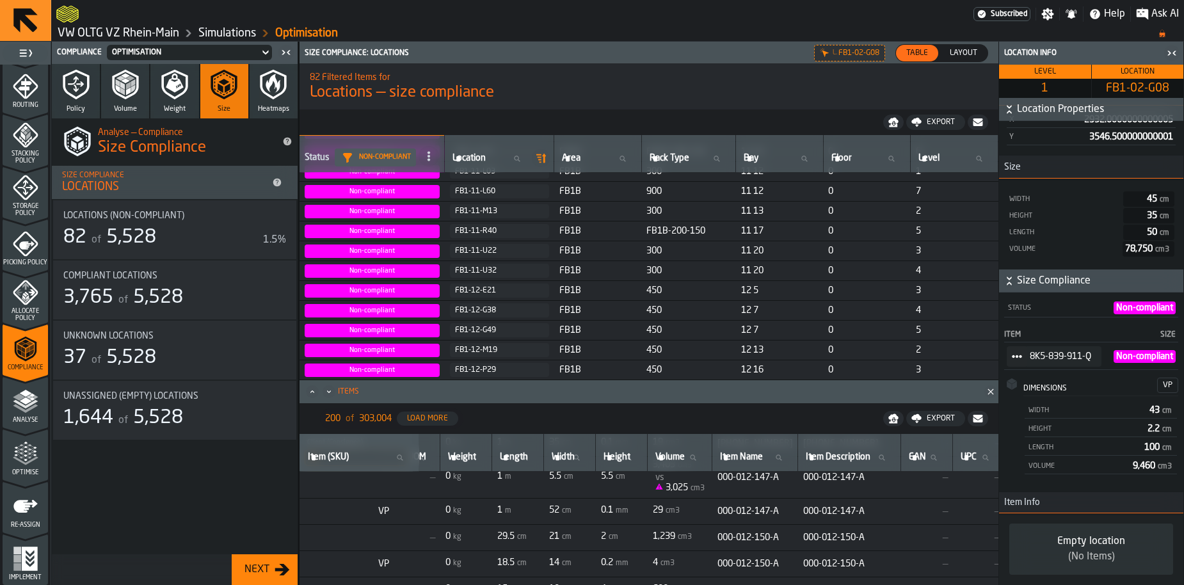
scroll to position [76, 396]
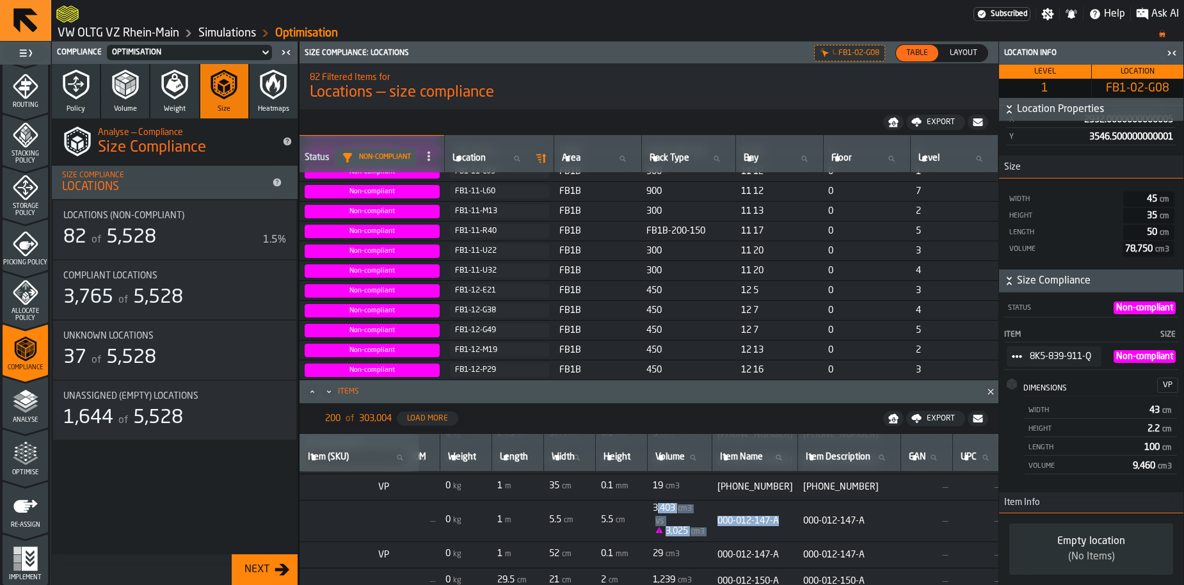
drag, startPoint x: 675, startPoint y: 510, endPoint x: 733, endPoint y: 533, distance: 62.6
click at [733, 533] on tr "VW 000-012-147-A — VP 1 — 0 kg 1 m 5.5 cm 5.5 cm 3,403 cm3 vs 3,025 cm3 000-012…" at bounding box center [804, 521] width 1802 height 42
click at [707, 523] on div "3,403 cm3 vs 3,025 cm3" at bounding box center [680, 521] width 54 height 36
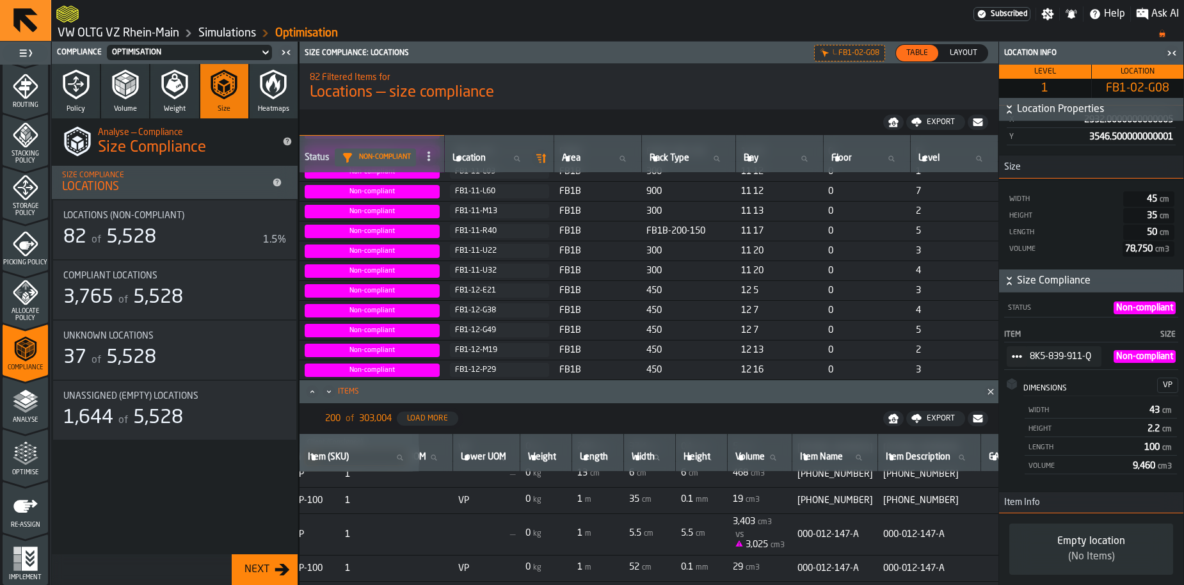
scroll to position [63, 456]
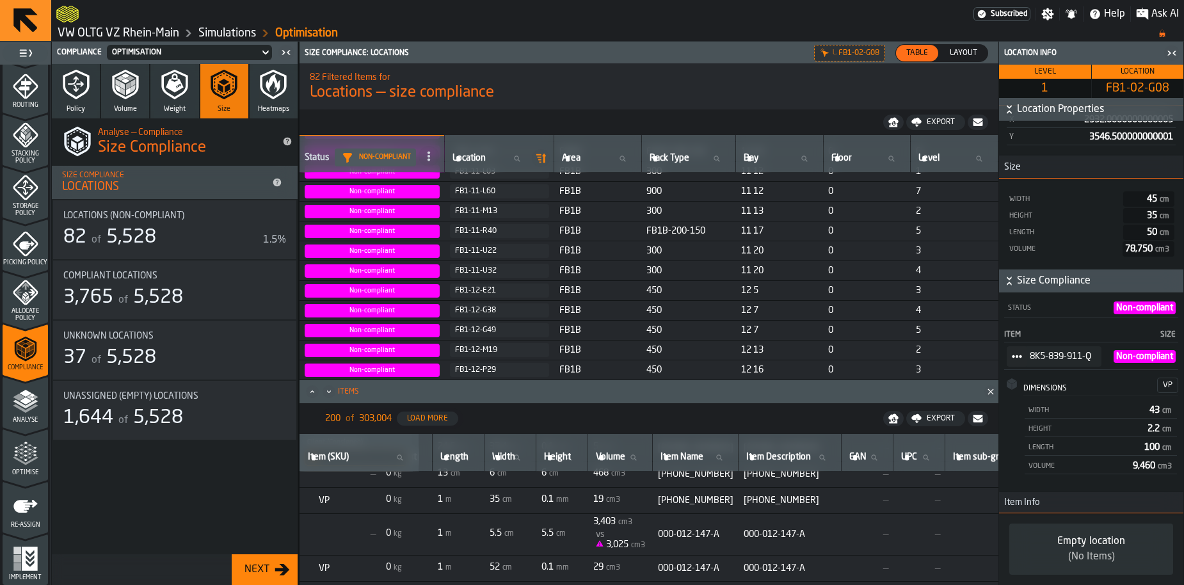
click at [932, 422] on div "Export" at bounding box center [941, 418] width 38 height 9
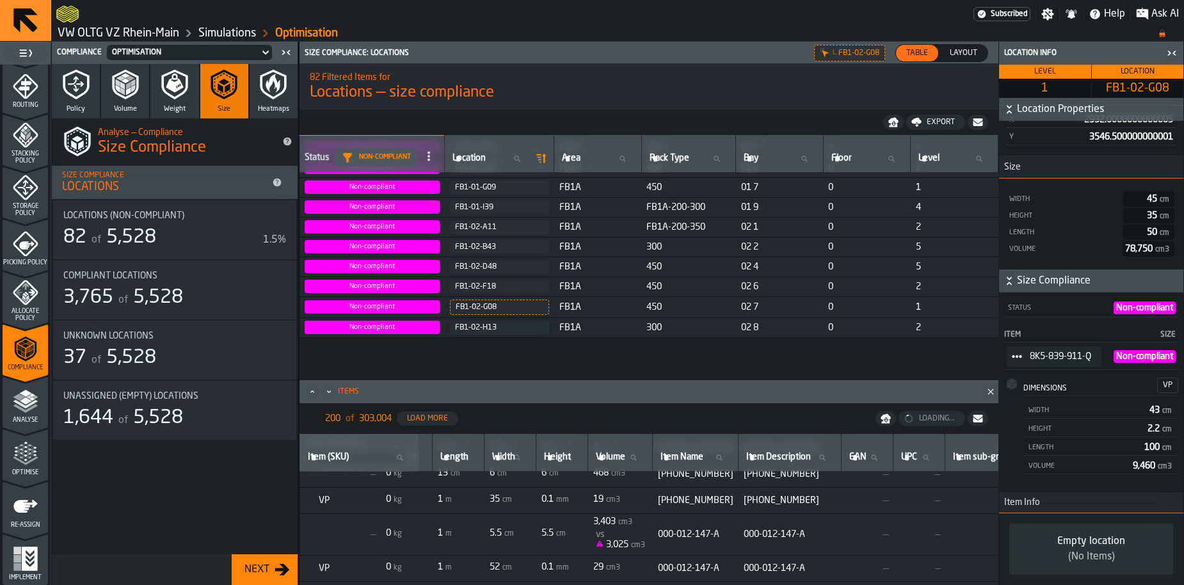
scroll to position [0, 0]
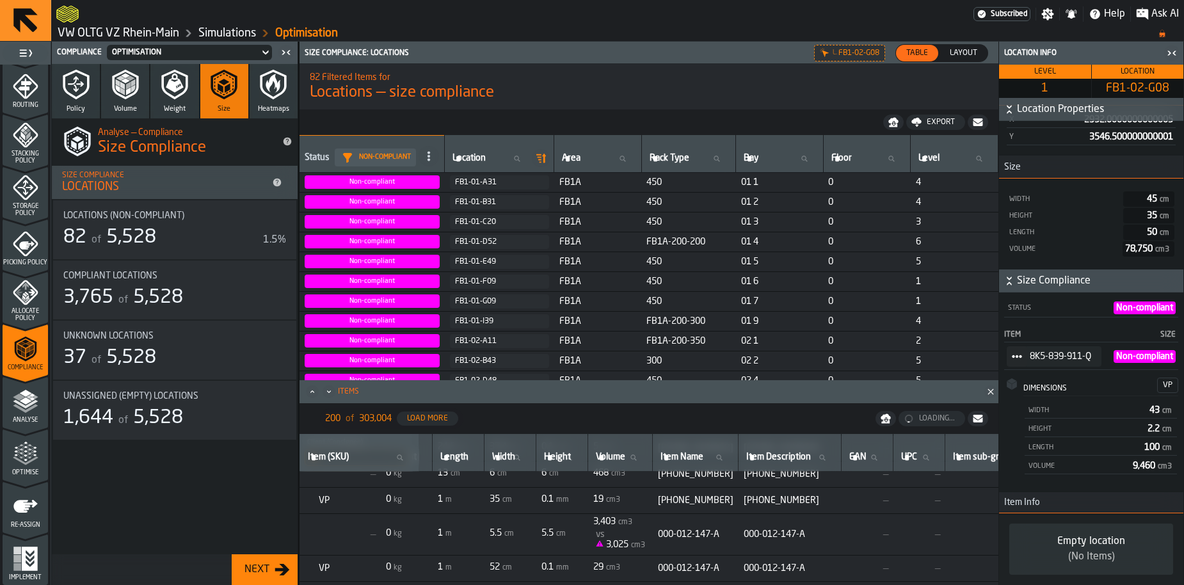
click at [539, 182] on div "FB1-01-A31" at bounding box center [499, 182] width 89 height 9
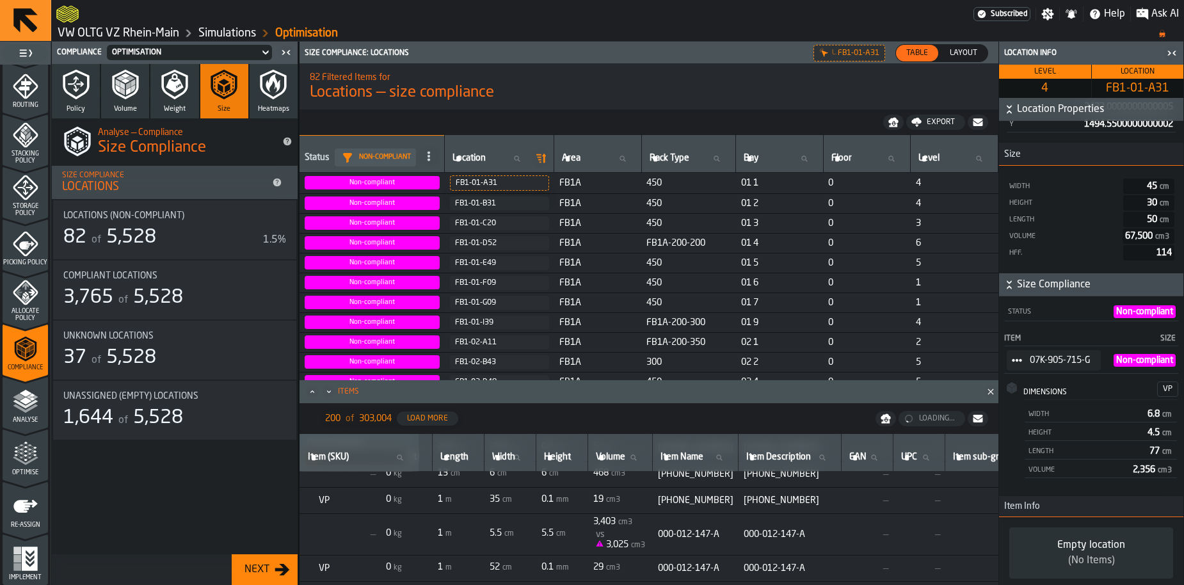
click at [993, 396] on icon "Close" at bounding box center [990, 391] width 13 height 13
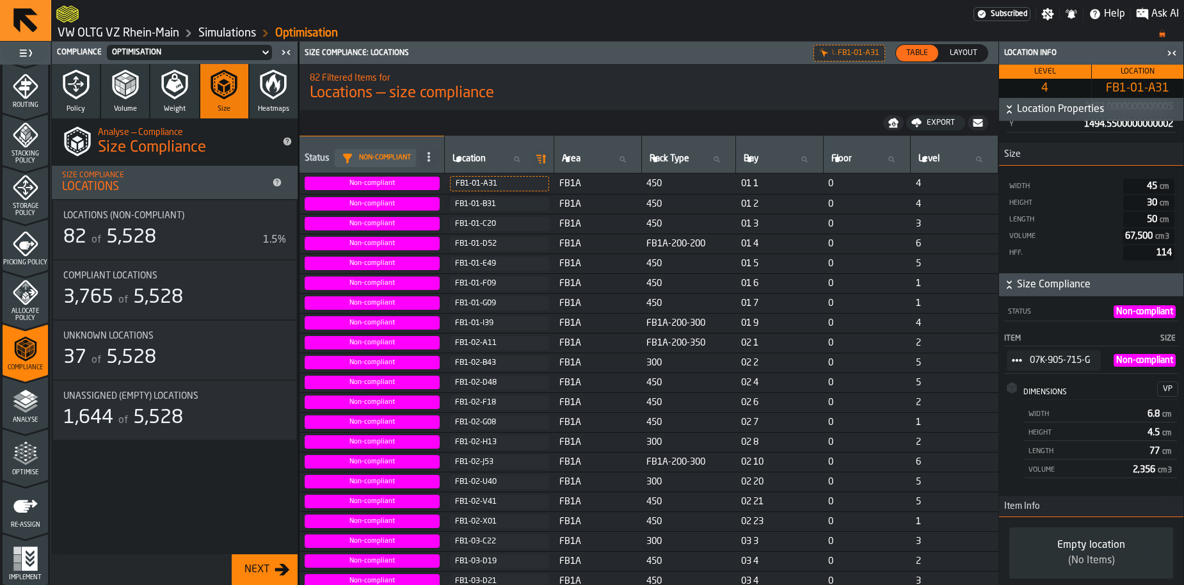
click at [961, 51] on span "Layout" at bounding box center [964, 53] width 38 height 12
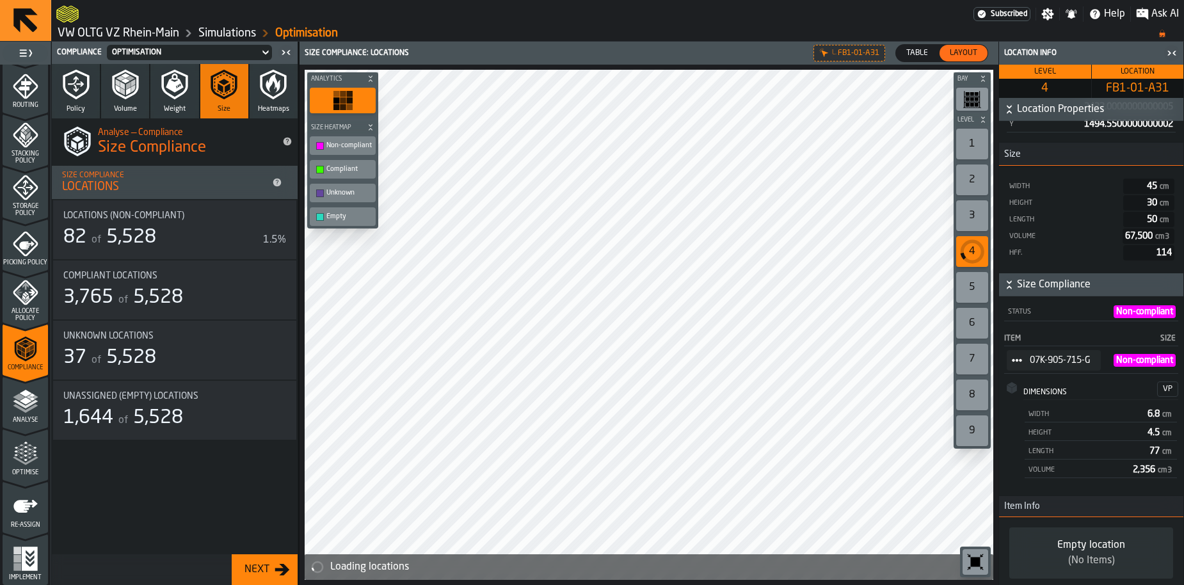
click at [915, 57] on span "Table" at bounding box center [917, 53] width 32 height 12
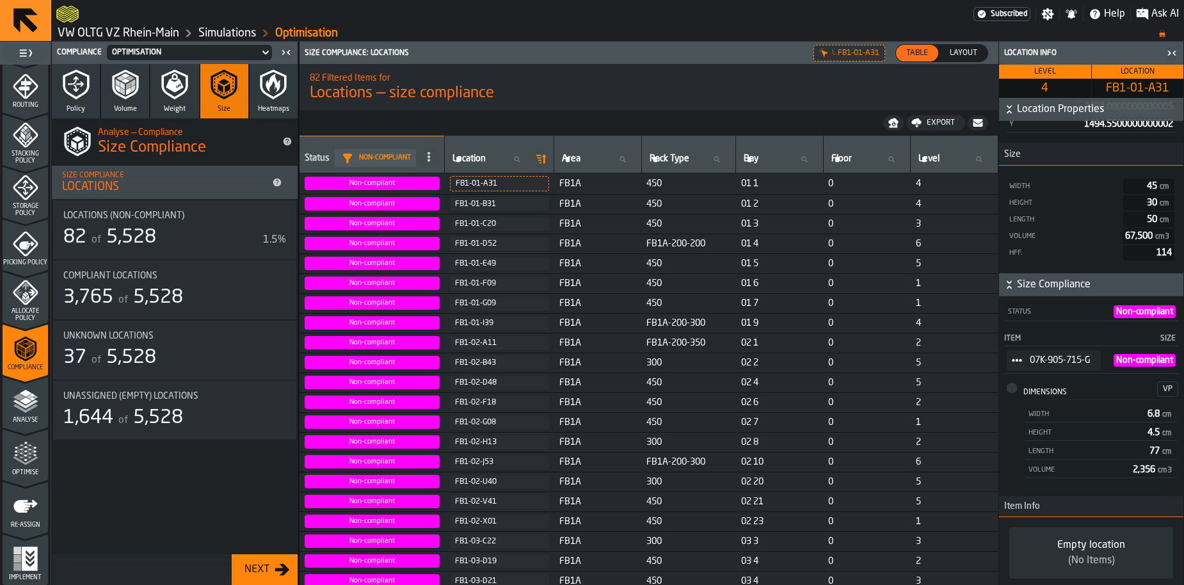
click at [962, 56] on span "Layout" at bounding box center [964, 53] width 38 height 12
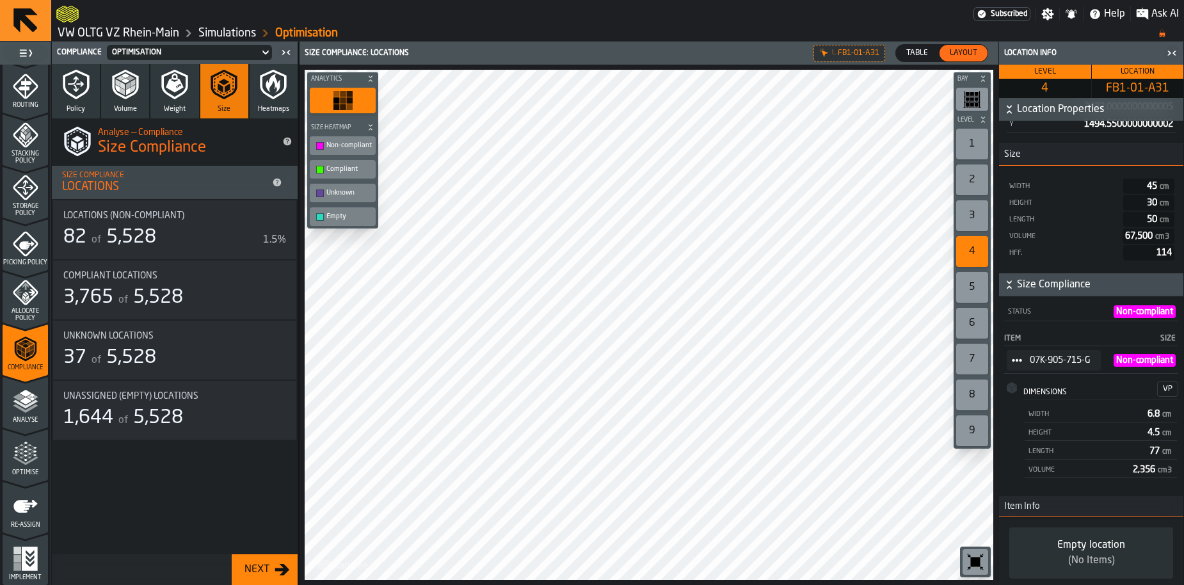
click at [185, 231] on div "82 of 5,528" at bounding box center [160, 237] width 195 height 23
click at [830, 58] on div "L. FB1-01-A31" at bounding box center [849, 53] width 72 height 17
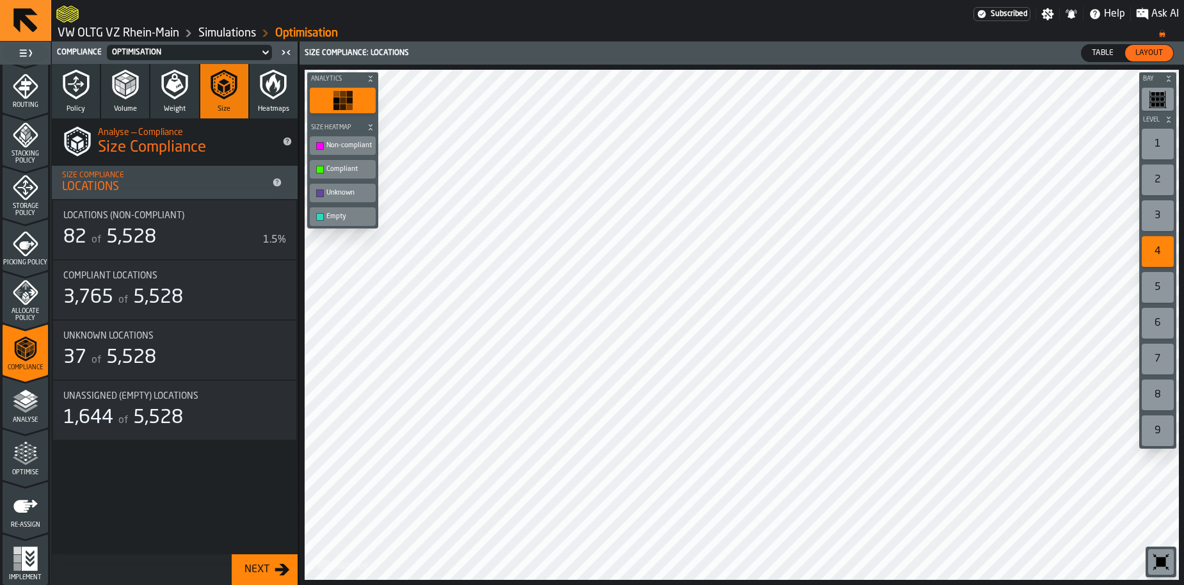
click at [1168, 147] on div "1" at bounding box center [1158, 144] width 32 height 31
click at [1149, 176] on div "2" at bounding box center [1158, 179] width 32 height 31
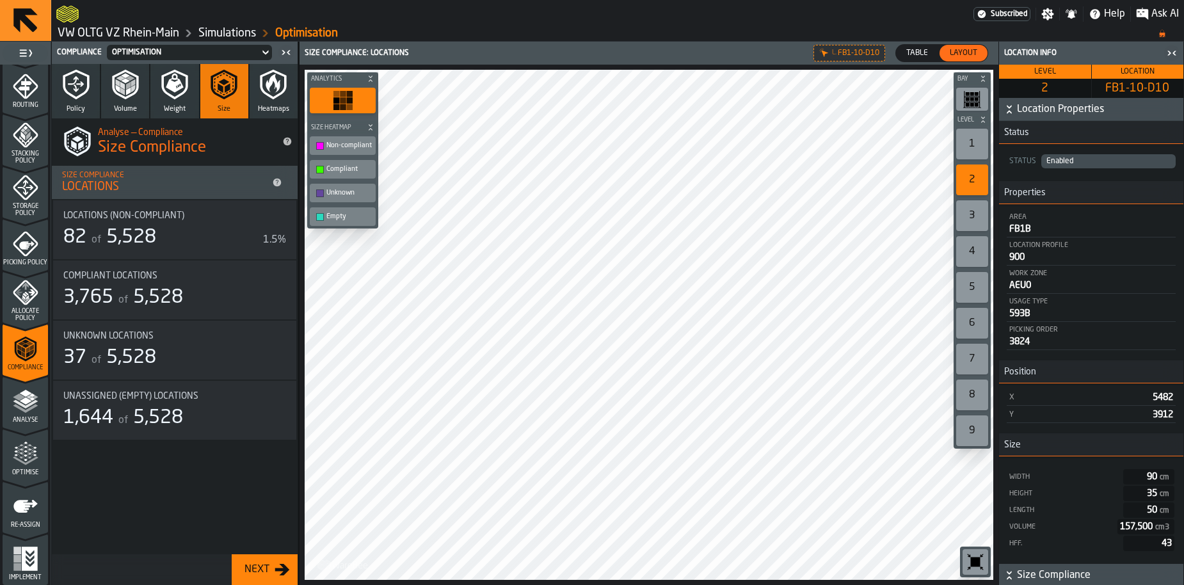
scroll to position [307, 0]
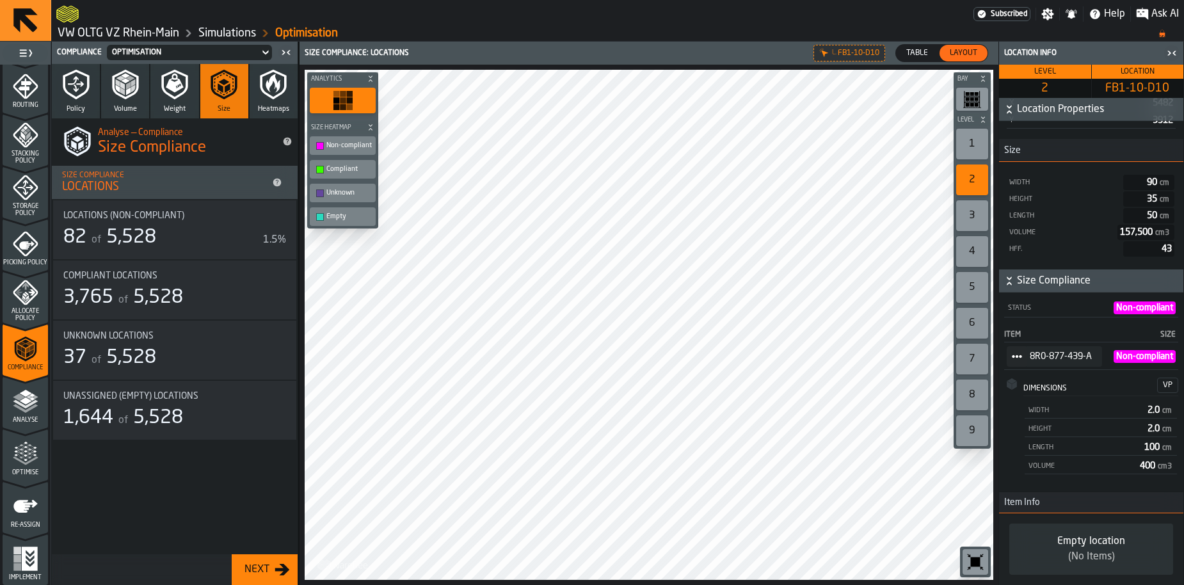
click at [1016, 355] on circle "StatList-item-8R0-877-439-A" at bounding box center [1017, 357] width 4 height 4
click at [1030, 406] on li "Show Items" at bounding box center [1054, 413] width 94 height 24
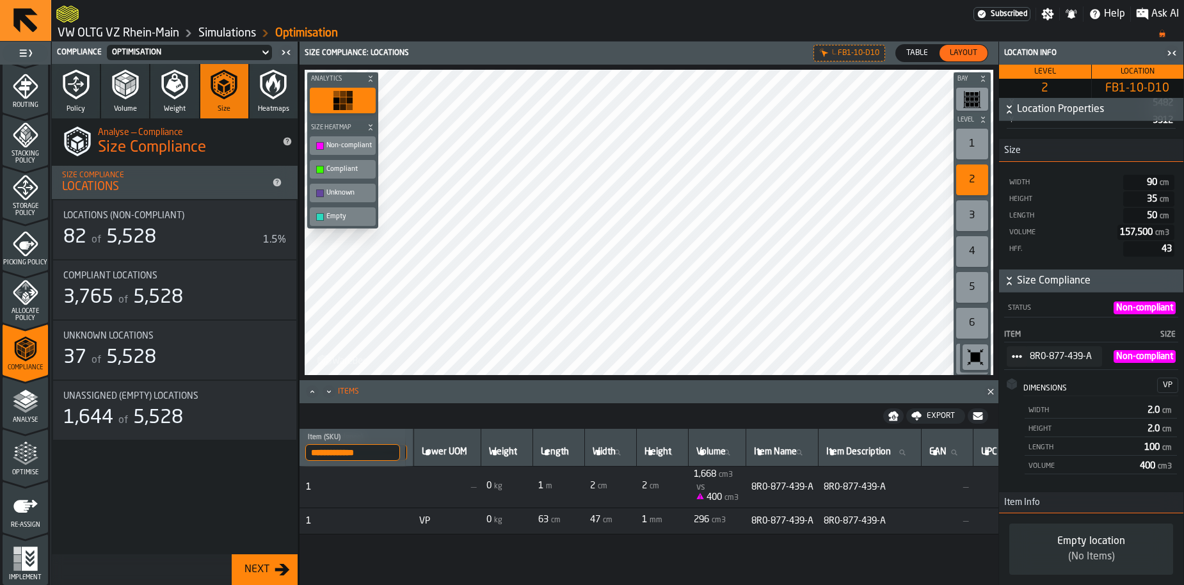
scroll to position [0, 340]
click at [664, 516] on span "mm" at bounding box center [658, 520] width 13 height 9
click at [664, 522] on span "mm" at bounding box center [658, 520] width 13 height 9
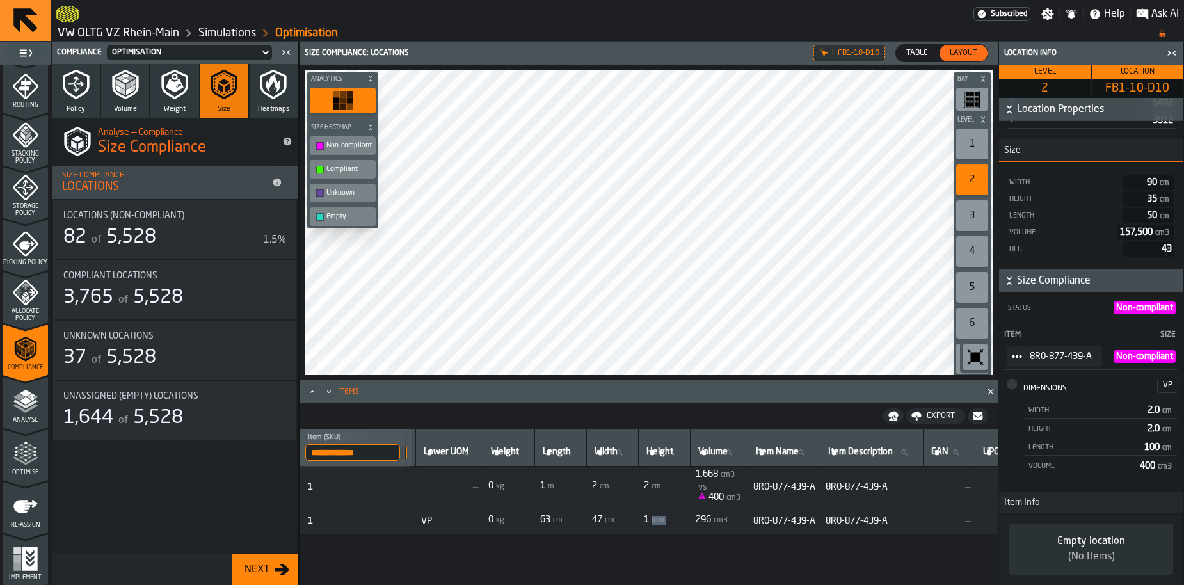
click at [691, 514] on td "1 mm" at bounding box center [665, 521] width 52 height 26
click at [161, 250] on div "Locations (Non-Compliant) 82 of 5,528 1.5%" at bounding box center [174, 229] width 243 height 59
click at [929, 49] on span "Table" at bounding box center [917, 53] width 32 height 12
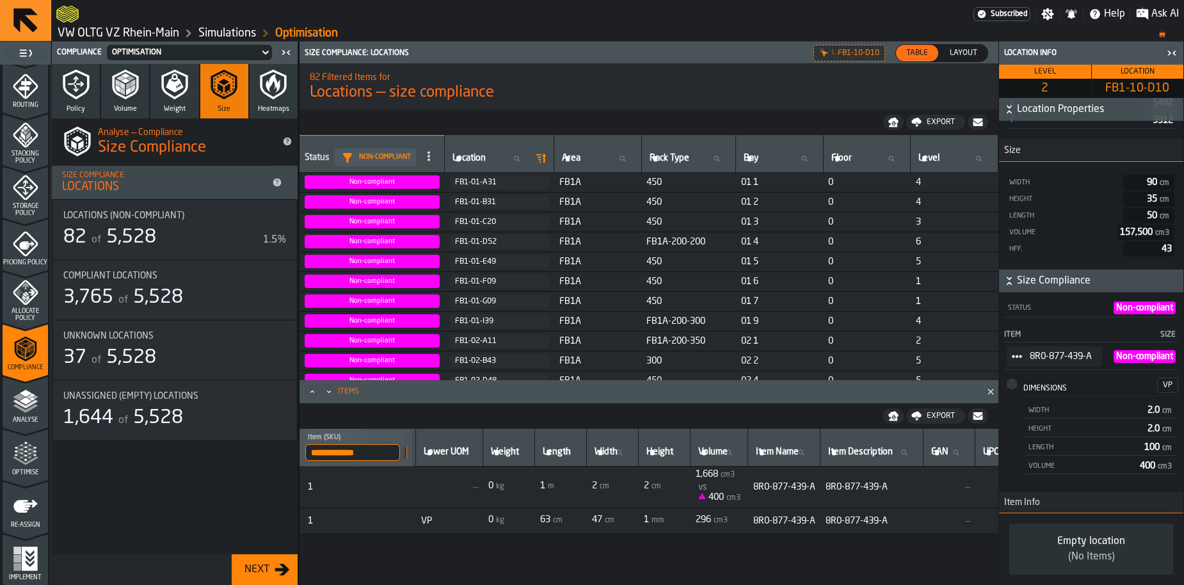
click at [969, 61] on label "Layout Layout" at bounding box center [963, 53] width 49 height 18
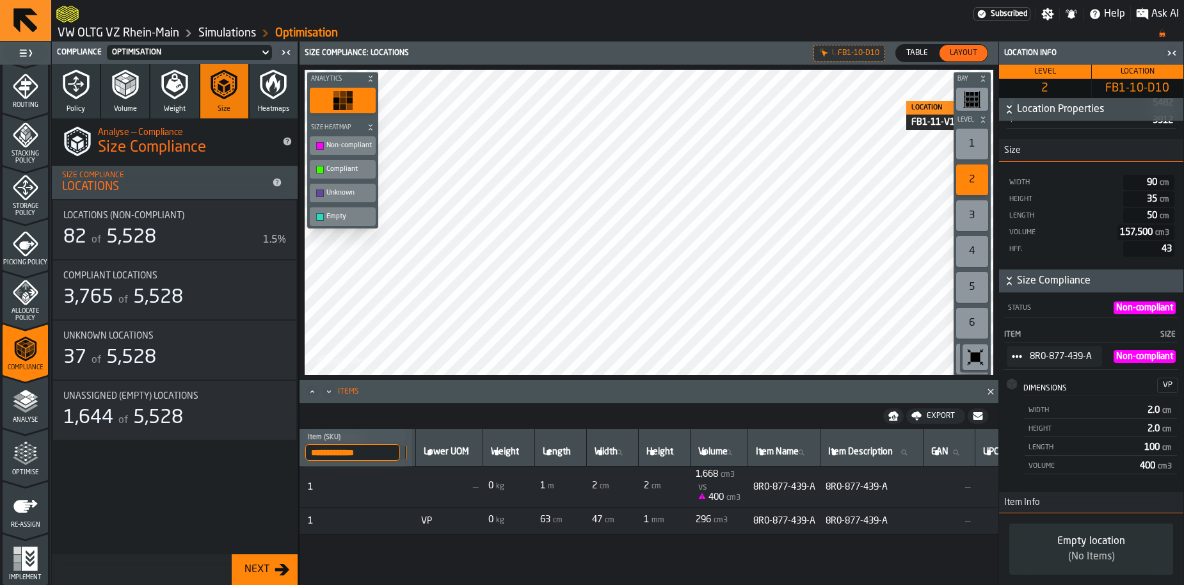
click at [912, 61] on label "Table Table" at bounding box center [917, 53] width 44 height 18
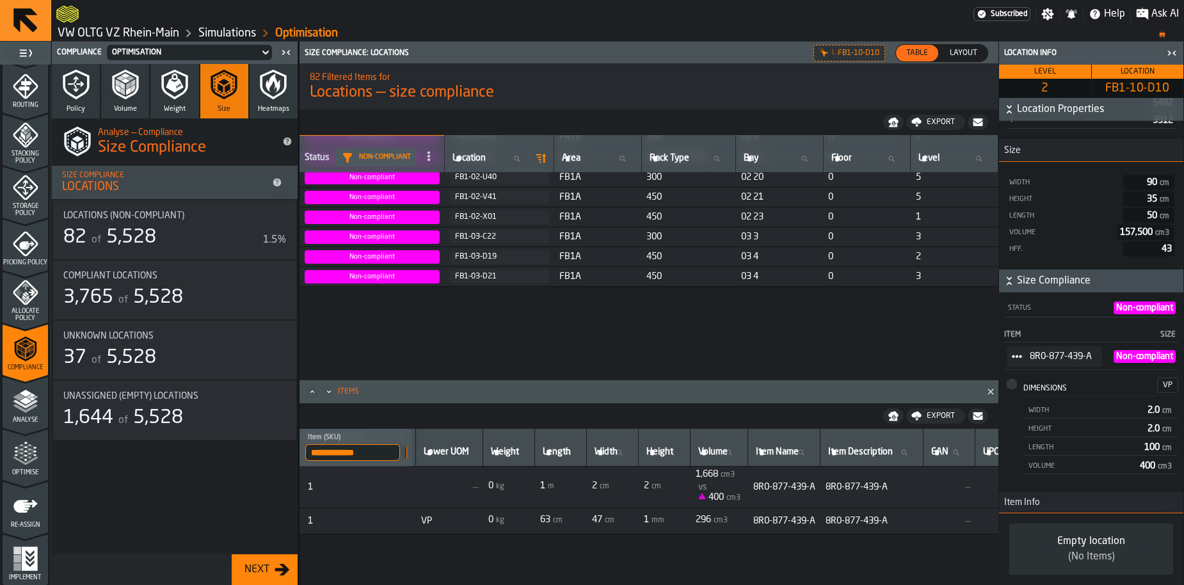
scroll to position [0, 0]
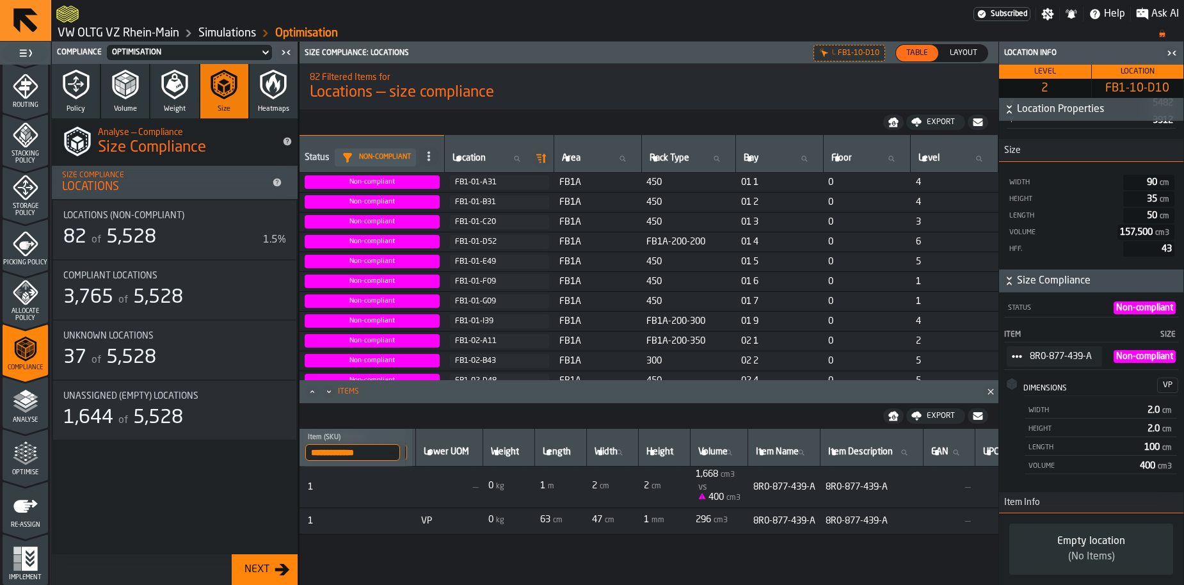
click at [124, 33] on link "VW OLTG VZ Rhein-Main" at bounding box center [119, 33] width 122 height 14
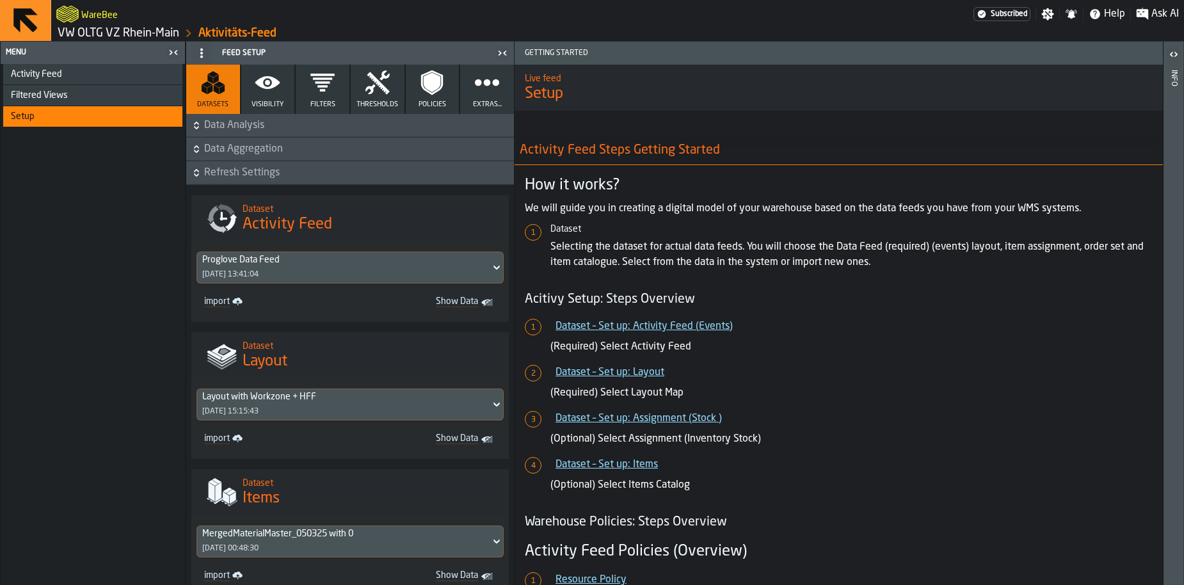
click at [145, 33] on link "VW OLTG VZ Rhein-Main" at bounding box center [119, 33] width 122 height 14
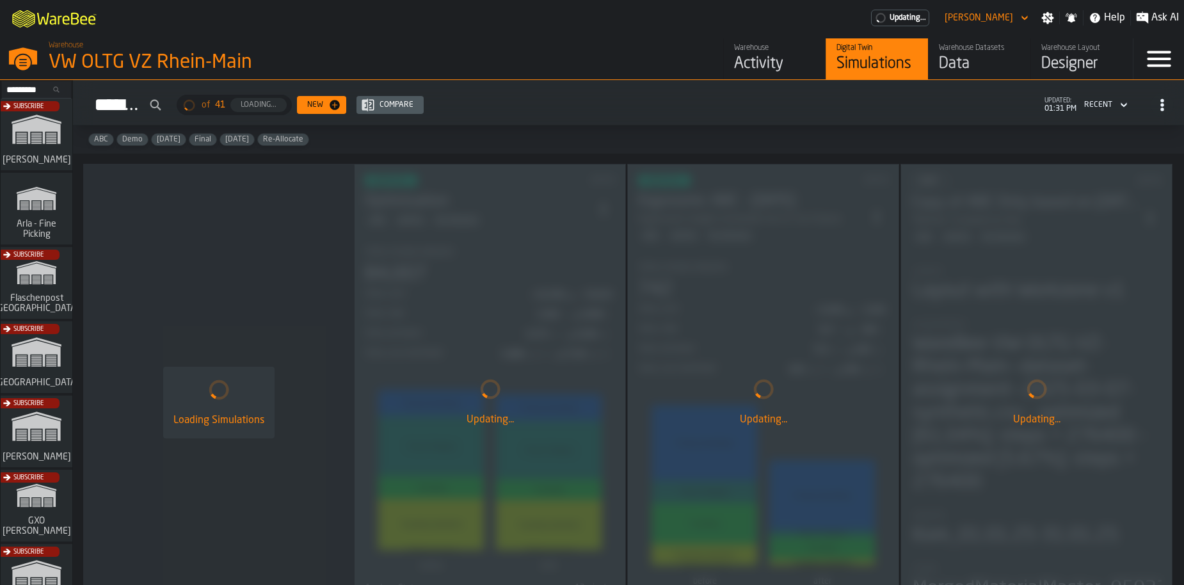
click at [953, 62] on div "Data" at bounding box center [979, 64] width 81 height 20
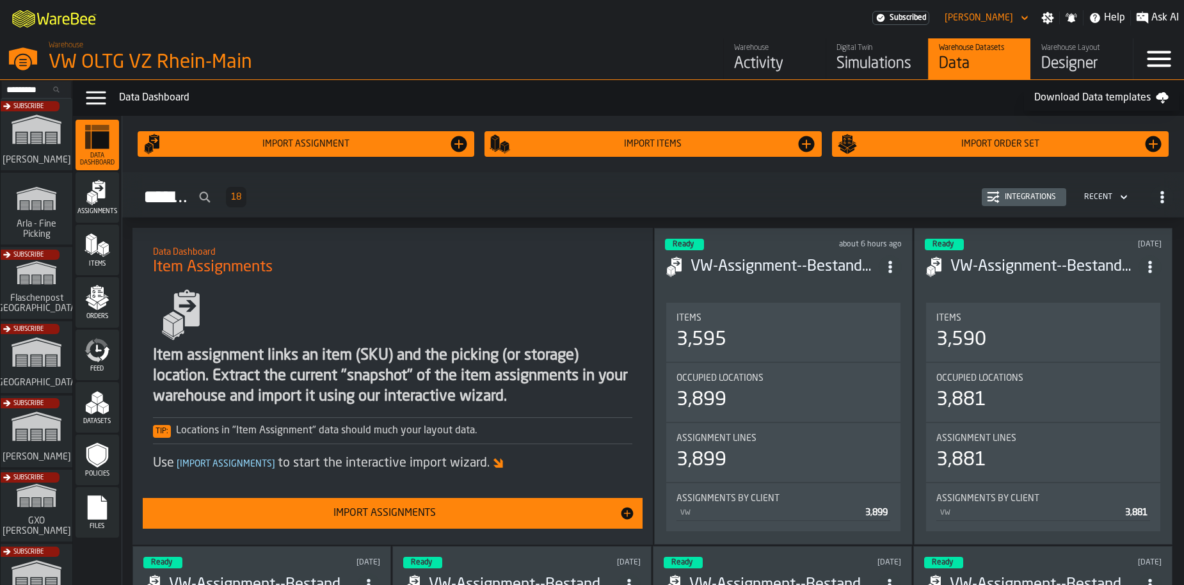
click at [100, 503] on icon "menu Files" at bounding box center [97, 507] width 19 height 24
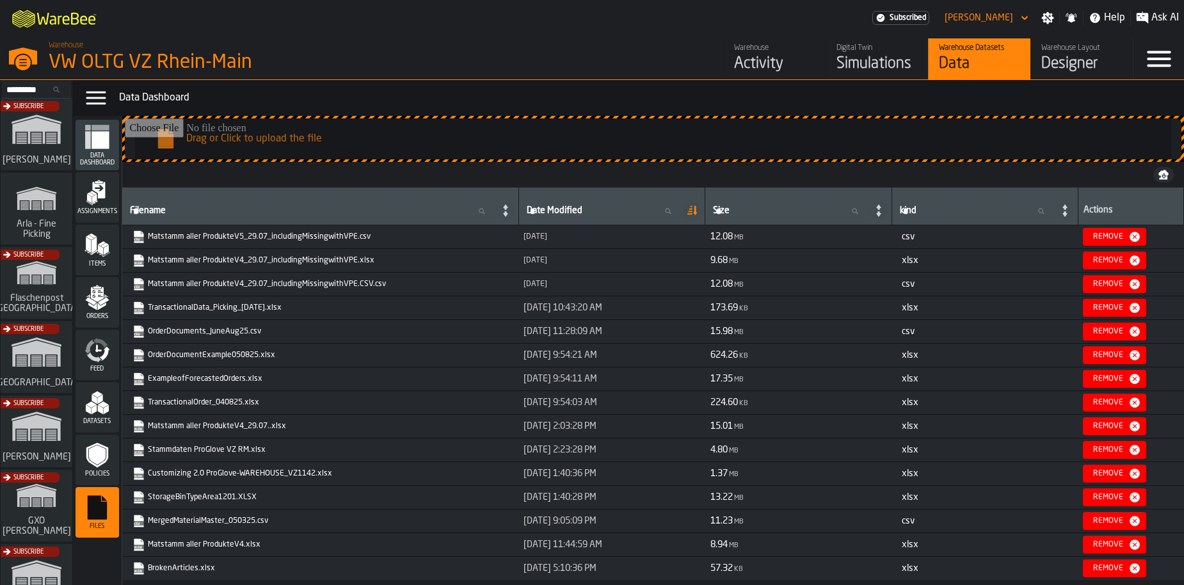
click at [331, 262] on link "Matstamm aller ProdukteV4_29.07_includingMissingwithVPE.xlsx" at bounding box center [319, 260] width 374 height 13
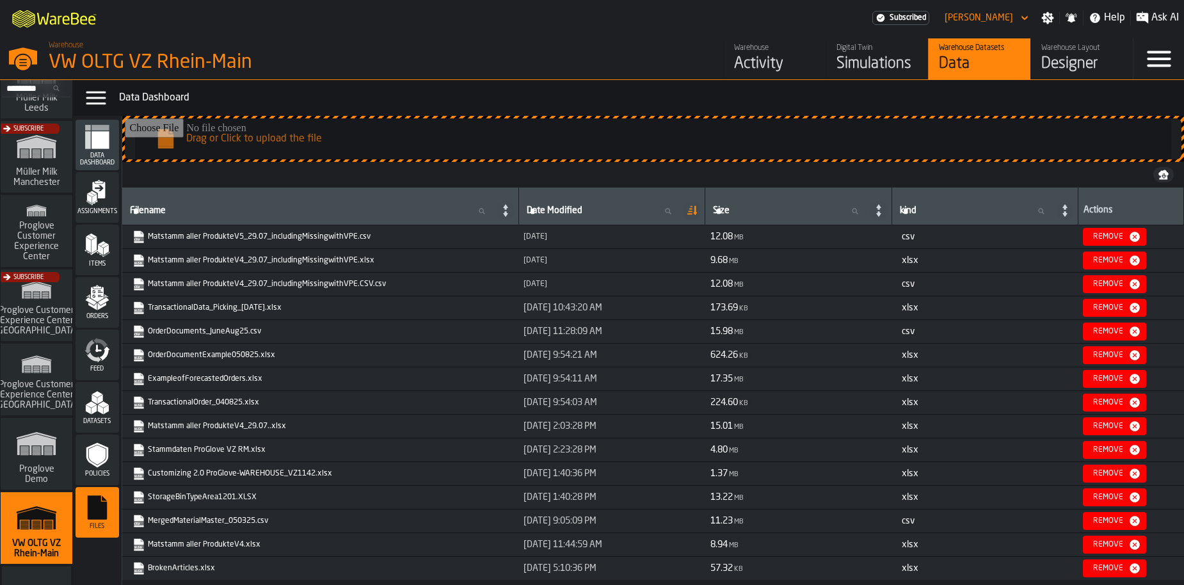
scroll to position [1074, 0]
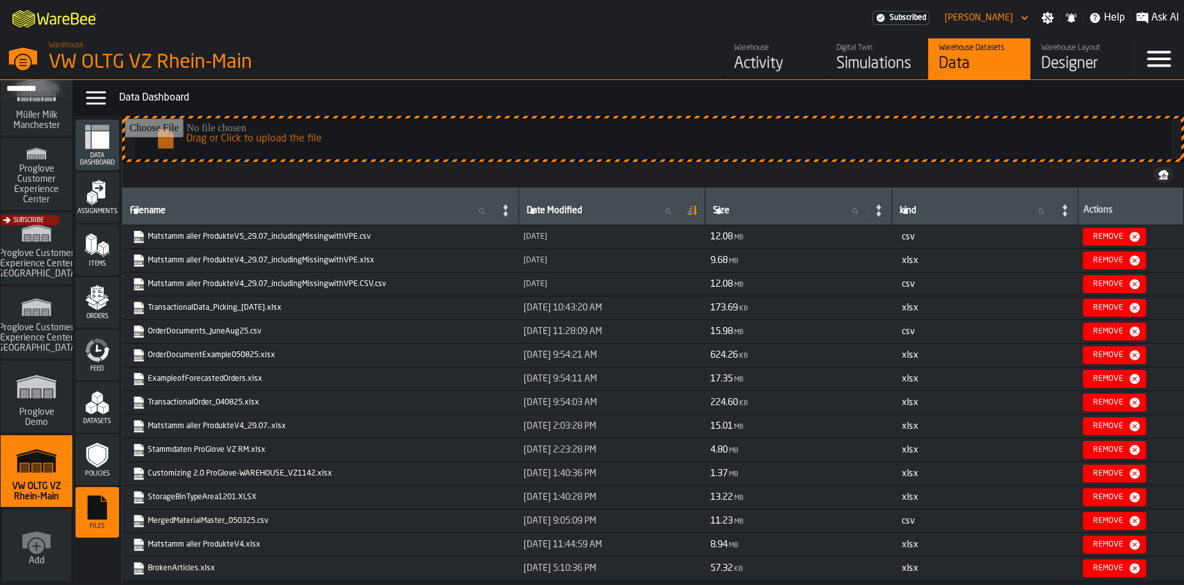
click at [851, 62] on div "Simulations" at bounding box center [876, 64] width 81 height 20
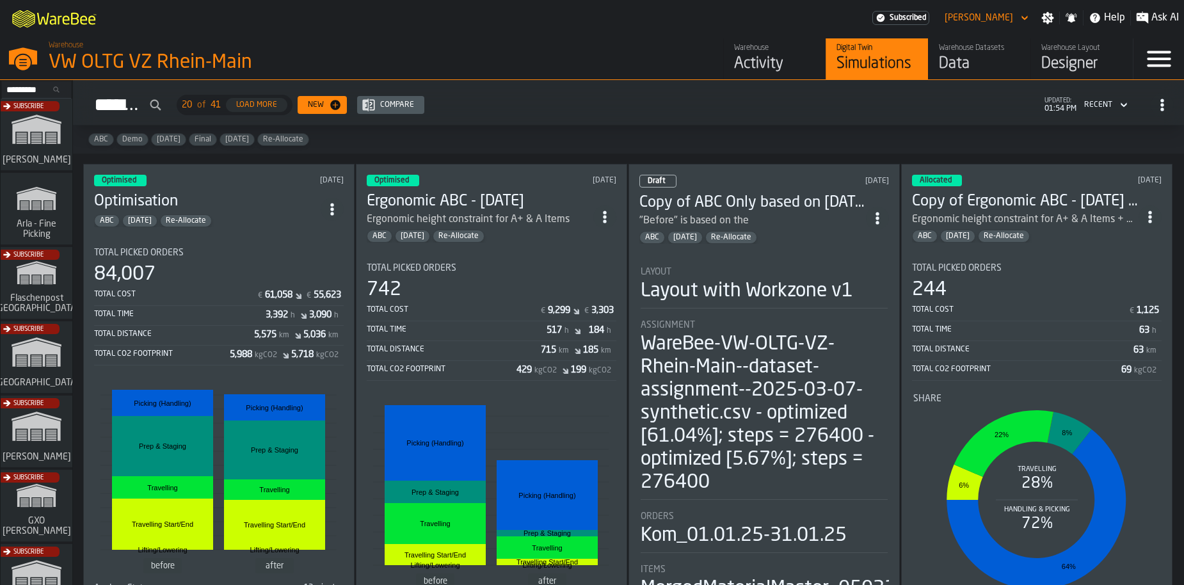
click at [262, 224] on div "Optimised [DATE] Optimisation ABC [DATE] Re-Allocate Total Picked Orders 84,007…" at bounding box center [218, 402] width 271 height 476
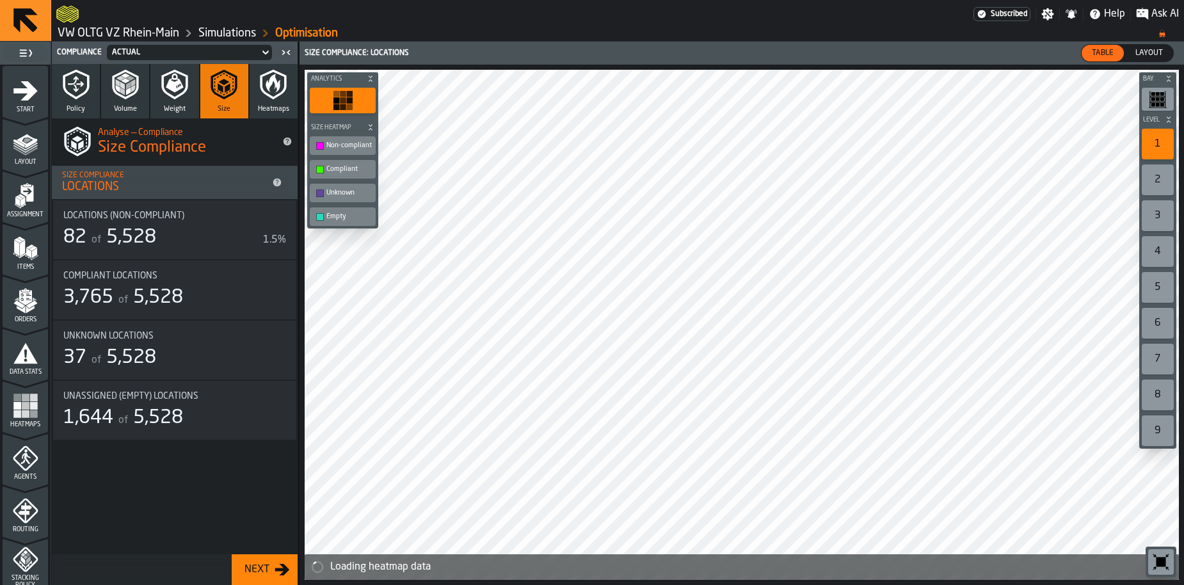
scroll to position [424, 0]
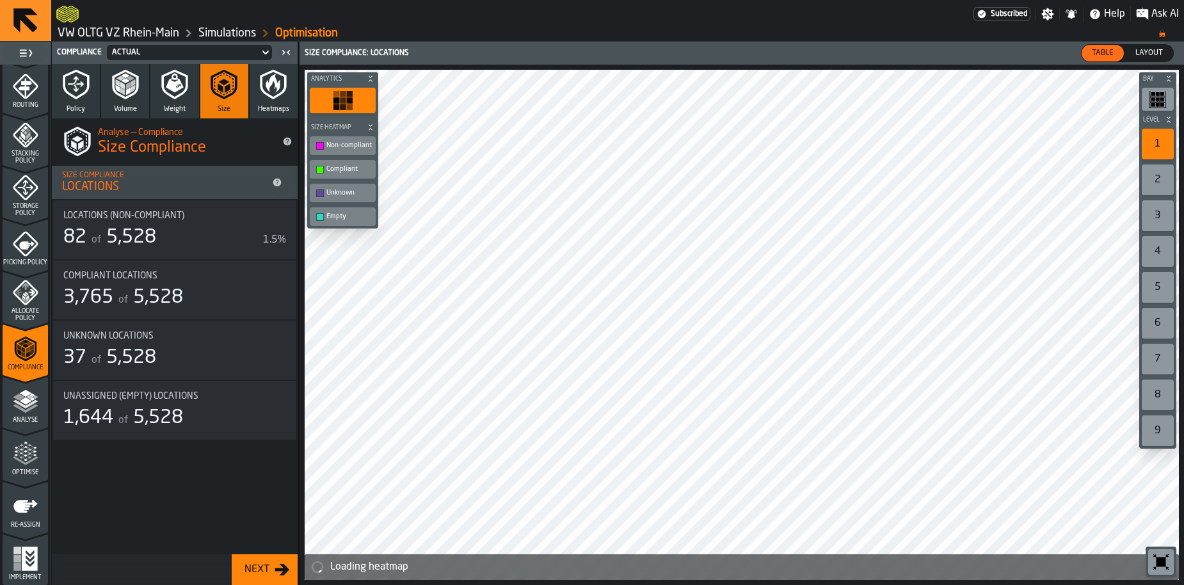
click at [24, 557] on icon "menu Implement" at bounding box center [26, 559] width 26 height 26
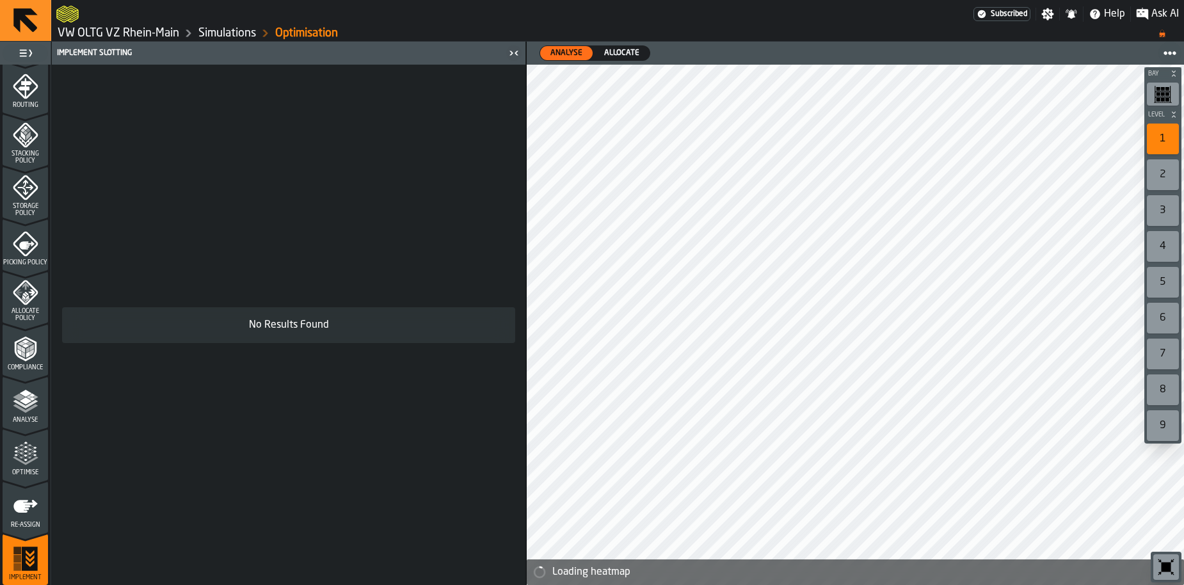
click at [33, 519] on div "Re-assign" at bounding box center [25, 510] width 45 height 35
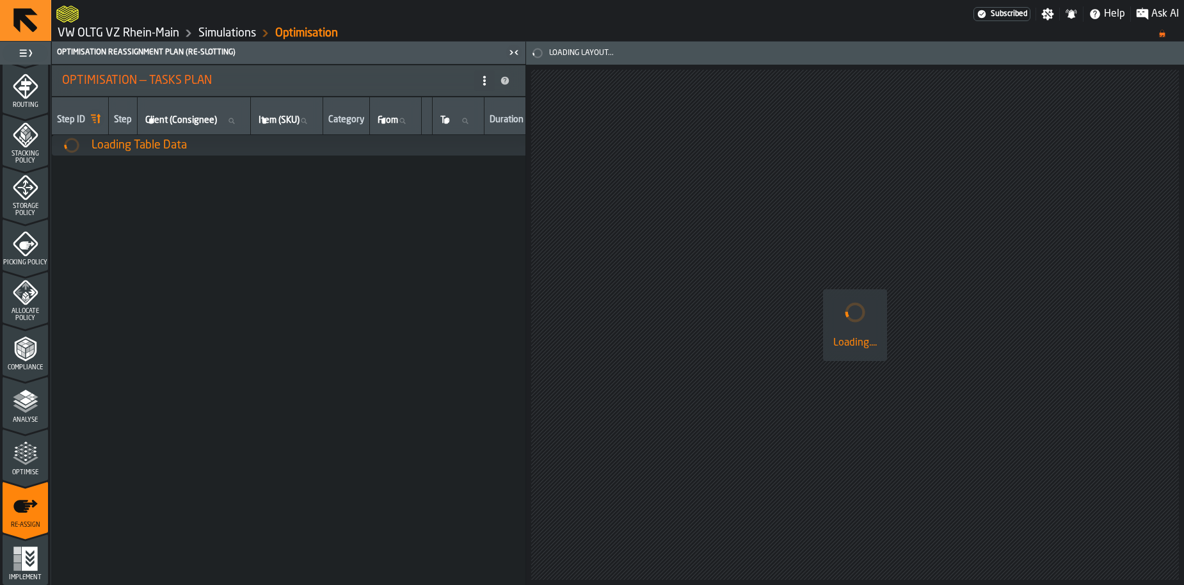
click at [29, 461] on icon "menu Optimise" at bounding box center [26, 460] width 26 height 8
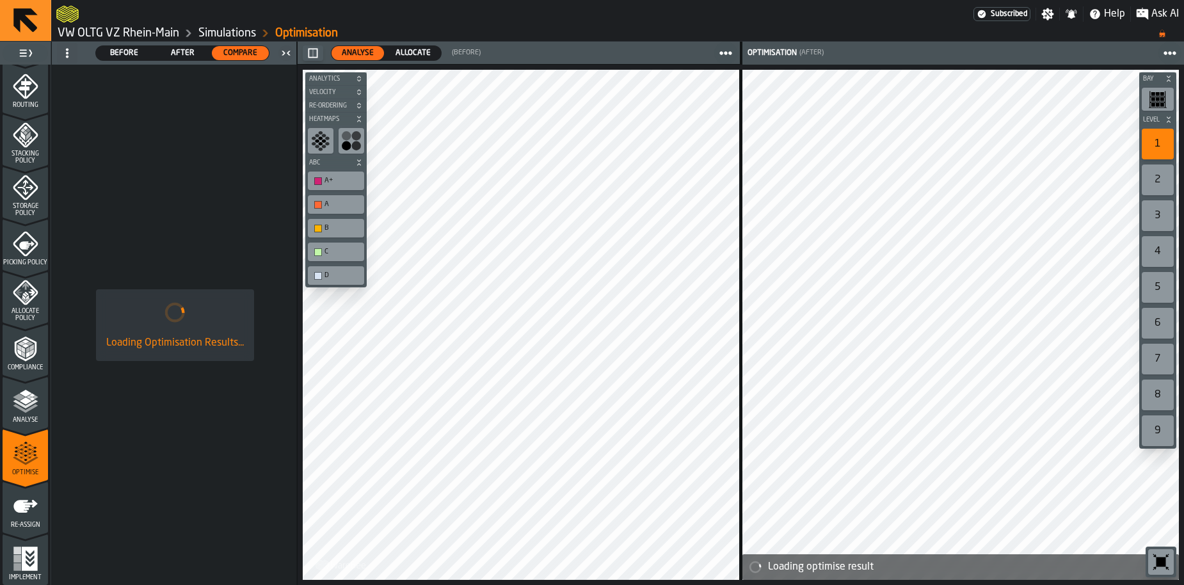
click at [25, 504] on icon "menu Re-assign" at bounding box center [25, 506] width 24 height 13
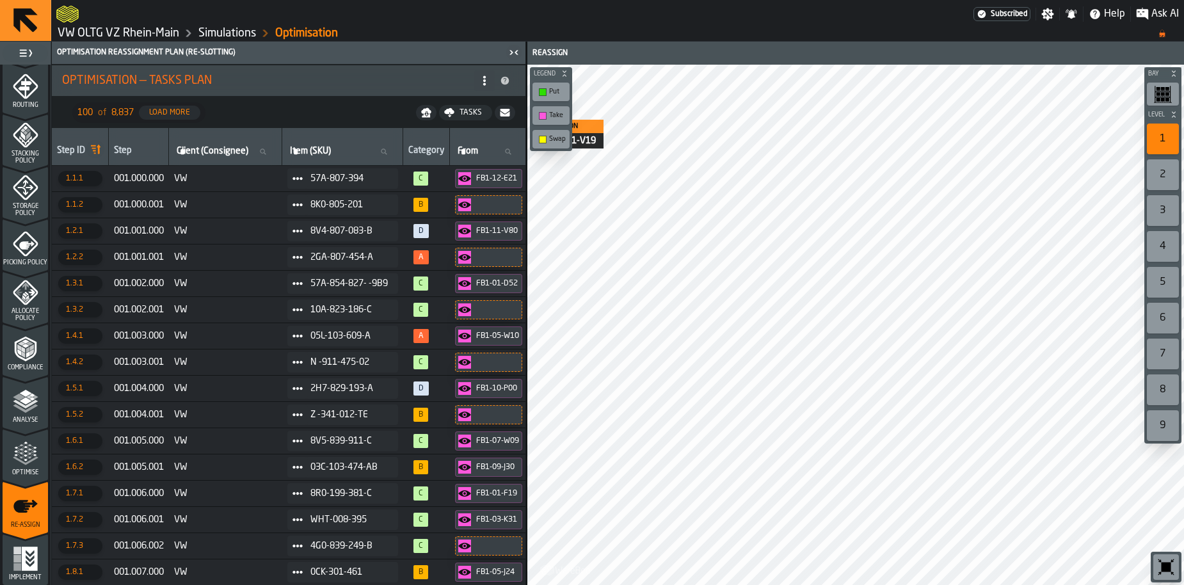
click at [482, 80] on icon at bounding box center [484, 81] width 10 height 10
click at [458, 36] on ol "VW OLTG VZ Rhein-Main Simulations Optimisation" at bounding box center [600, 33] width 1089 height 15
click at [483, 84] on circle at bounding box center [484, 84] width 3 height 3
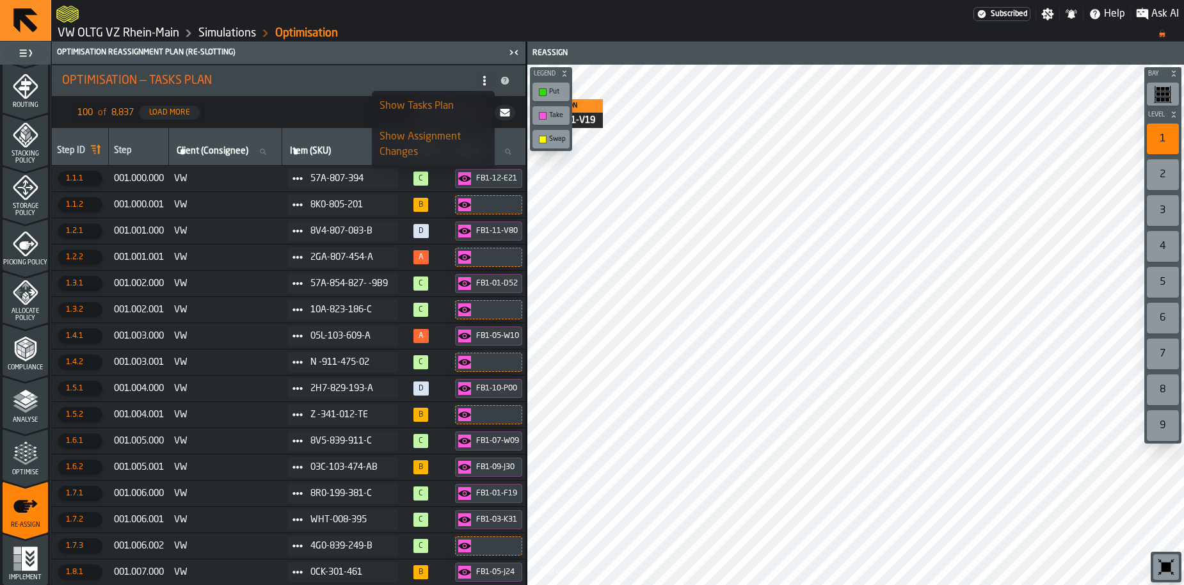
click at [420, 66] on li "Optimisation — Tasks Plan" at bounding box center [289, 80] width 474 height 31
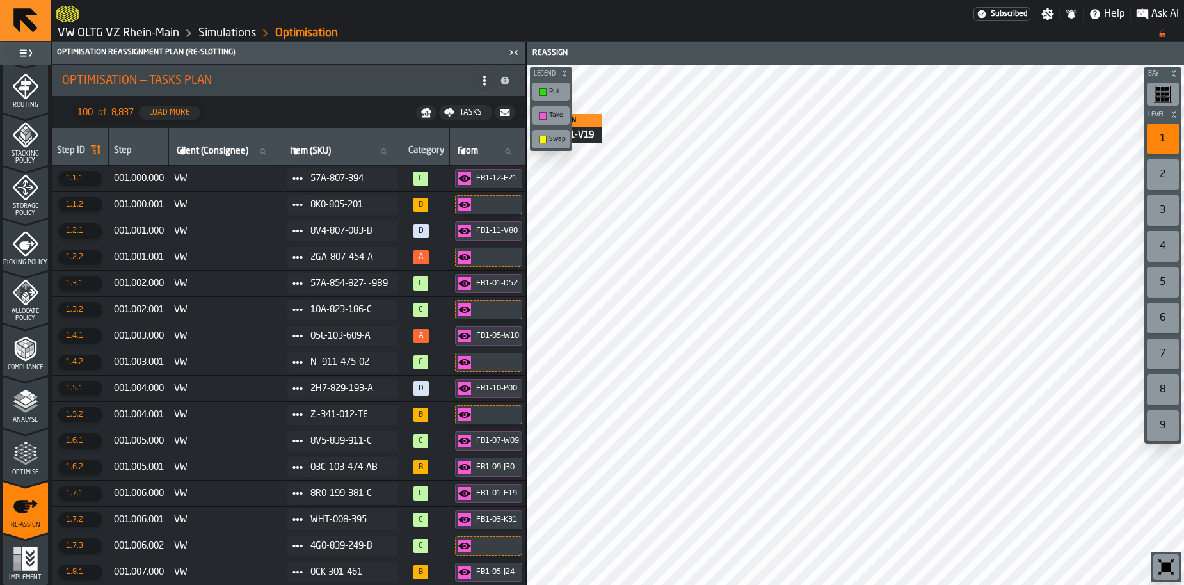
click at [428, 115] on icon "button-" at bounding box center [427, 113] width 3 height 4
click at [545, 140] on div "button-toolbar-undefined" at bounding box center [543, 140] width 8 height 8
click at [556, 120] on div "Take" at bounding box center [551, 115] width 32 height 13
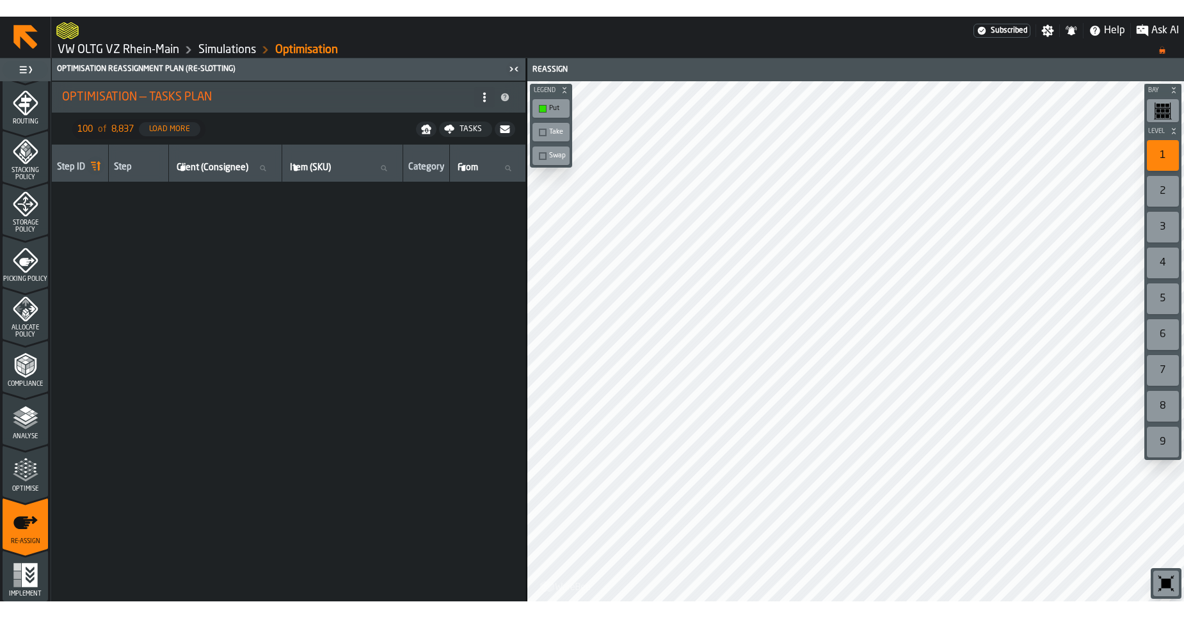
scroll to position [0, 0]
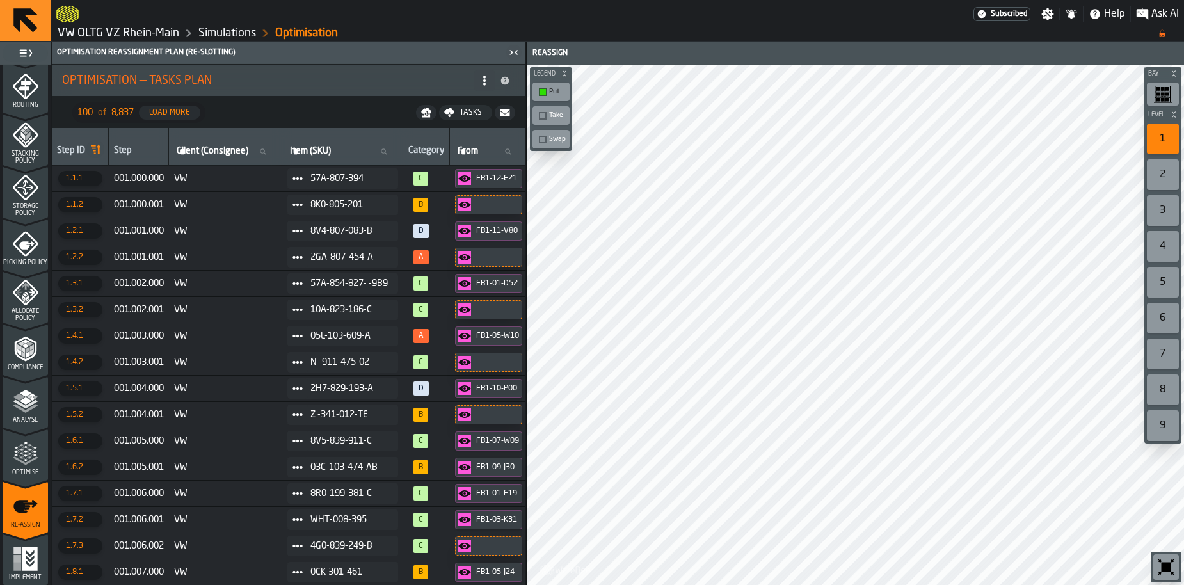
click at [757, 30] on ol "VW OLTG VZ Rhein-Main Simulations Optimisation" at bounding box center [600, 33] width 1089 height 15
click at [31, 321] on span "Allocate Policy" at bounding box center [25, 315] width 45 height 14
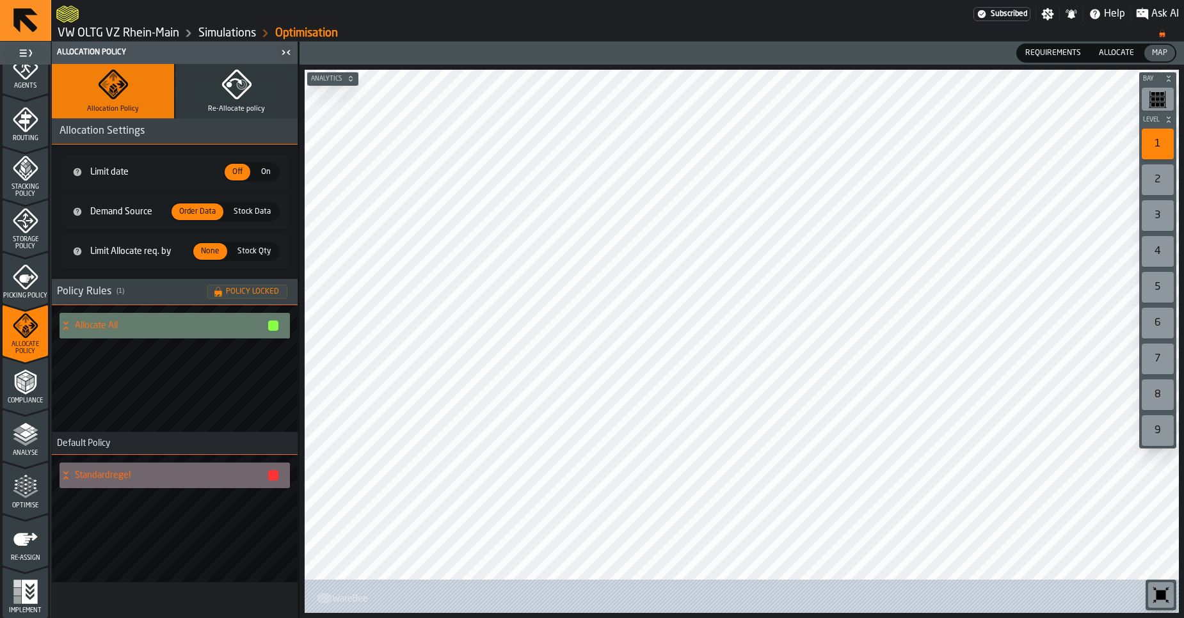
scroll to position [391, 0]
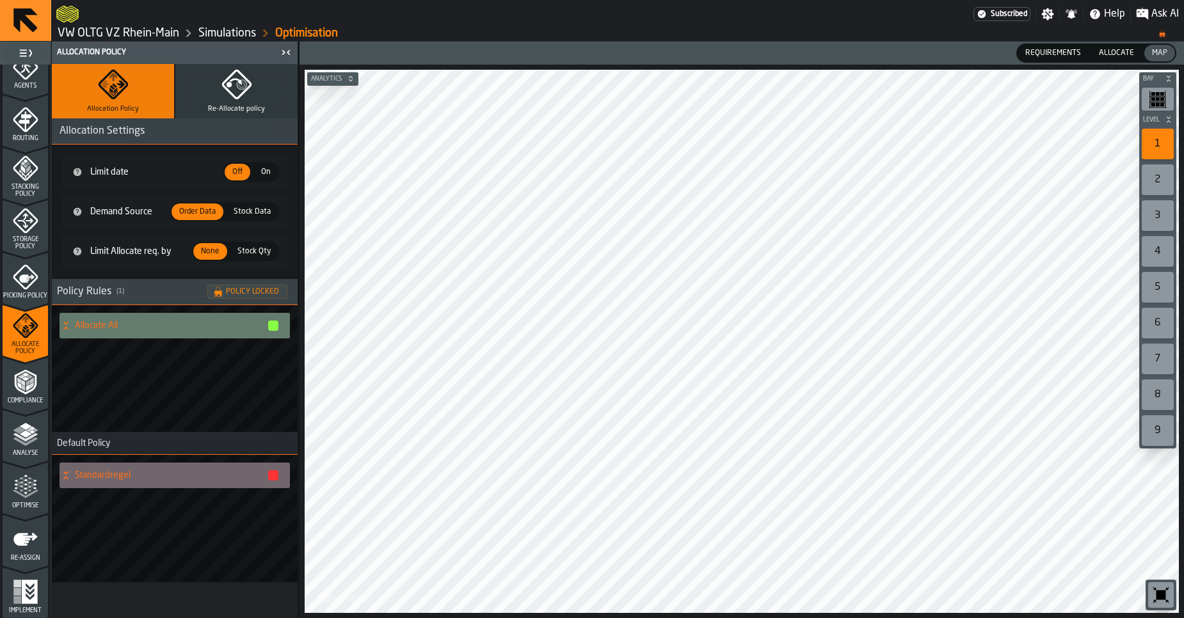
click at [13, 584] on rect "menu Implement" at bounding box center [17, 584] width 8 height 8
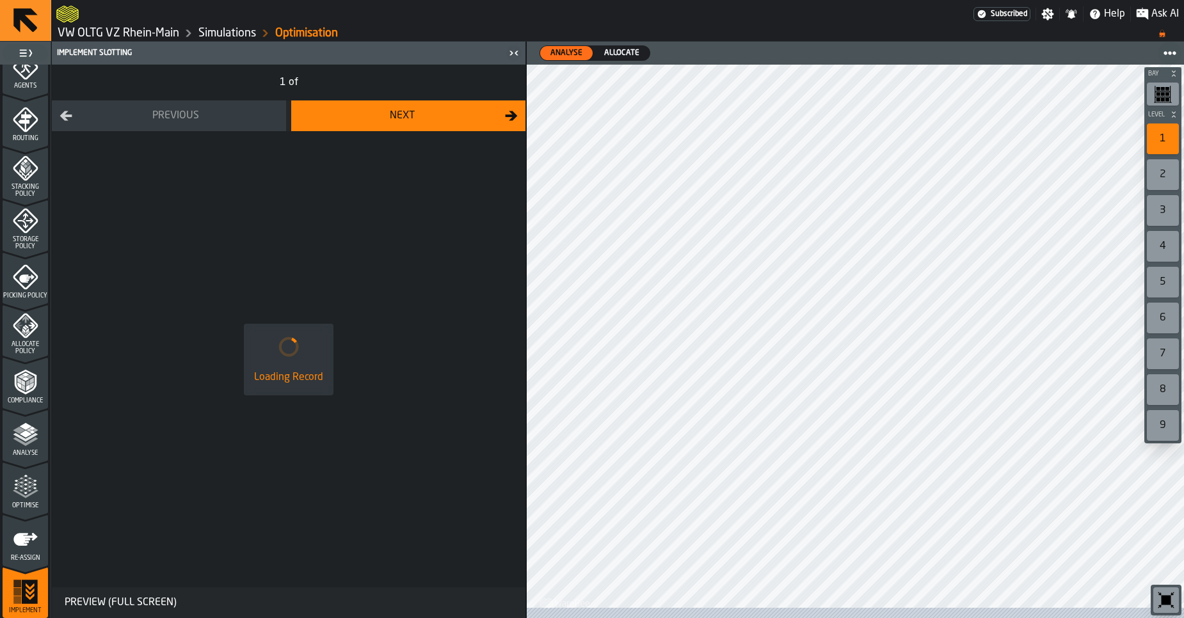
click at [18, 540] on icon "menu Re-assign" at bounding box center [25, 539] width 24 height 13
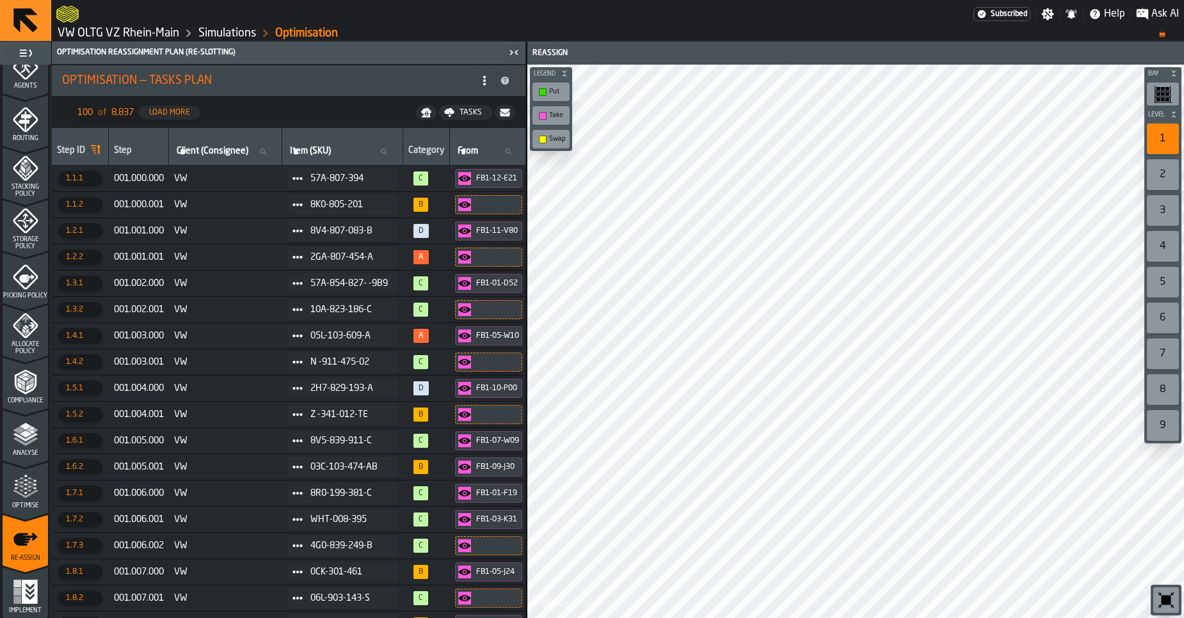
click at [20, 488] on icon "menu Optimise" at bounding box center [26, 487] width 26 height 26
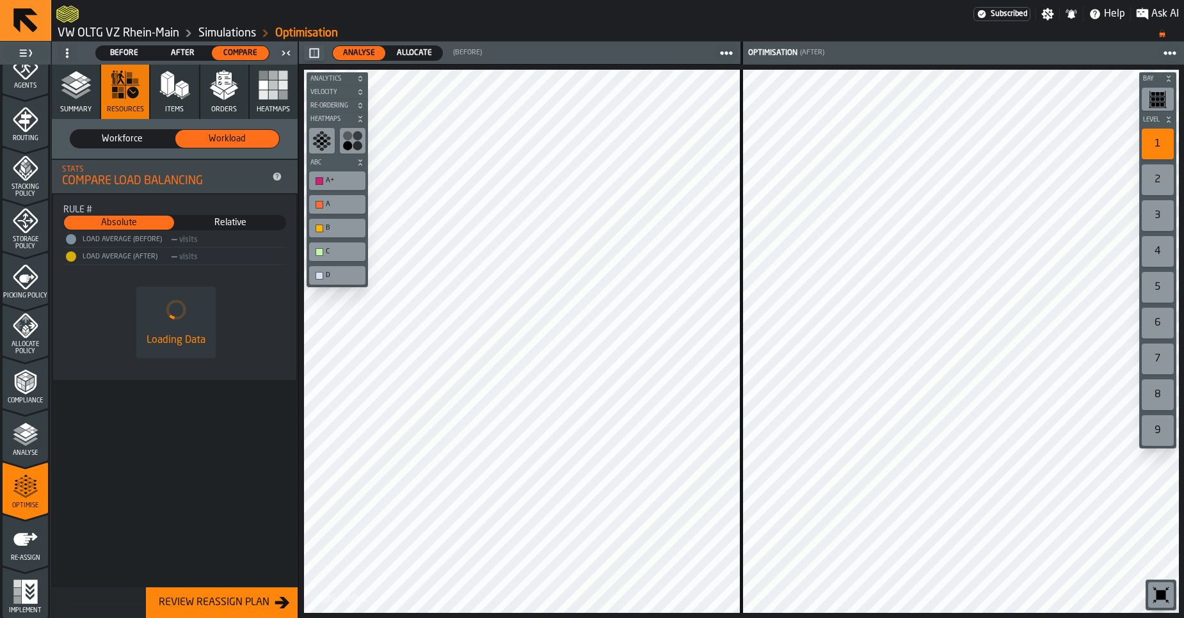
click at [83, 98] on icon "button" at bounding box center [76, 85] width 31 height 31
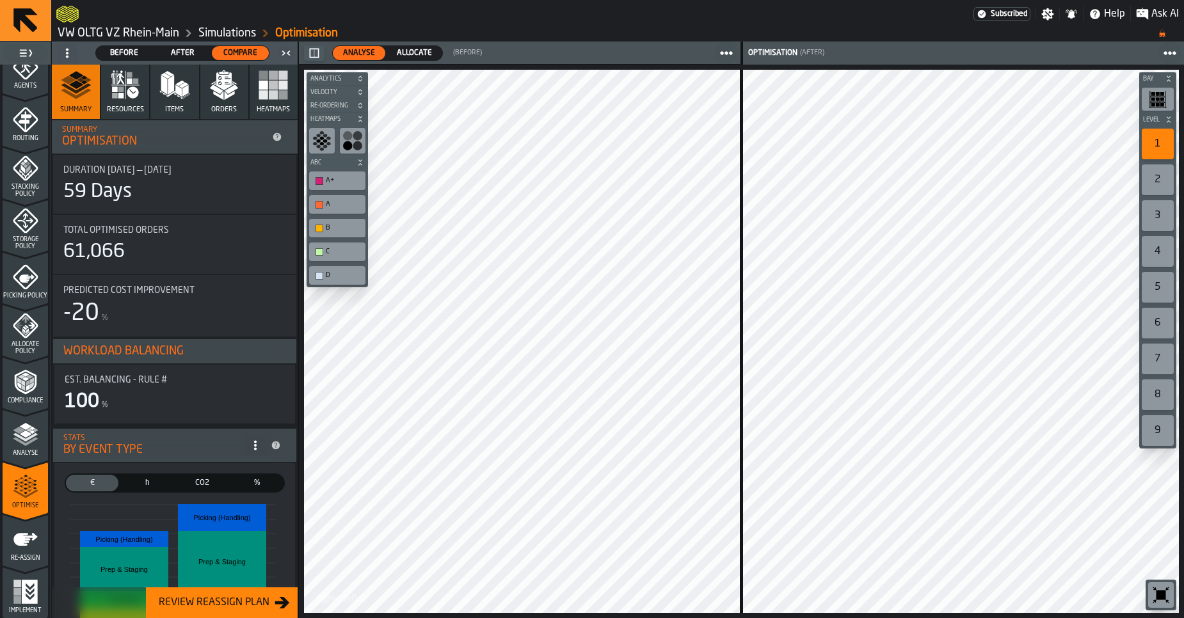
click at [405, 55] on span "Allocate" at bounding box center [414, 53] width 45 height 12
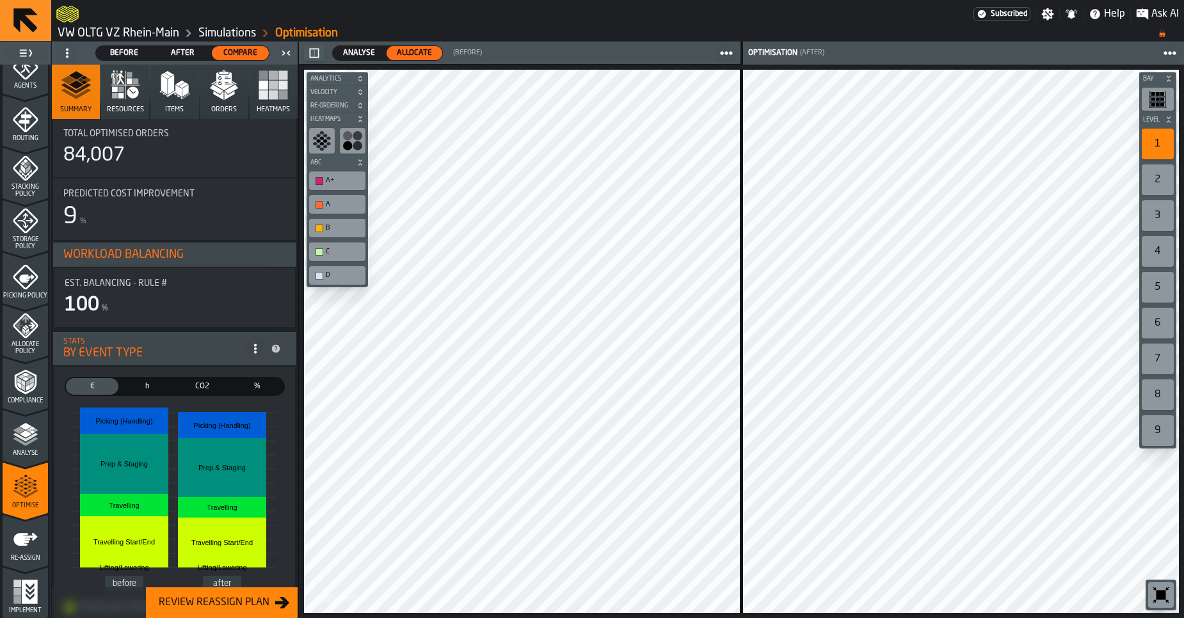
scroll to position [0, 0]
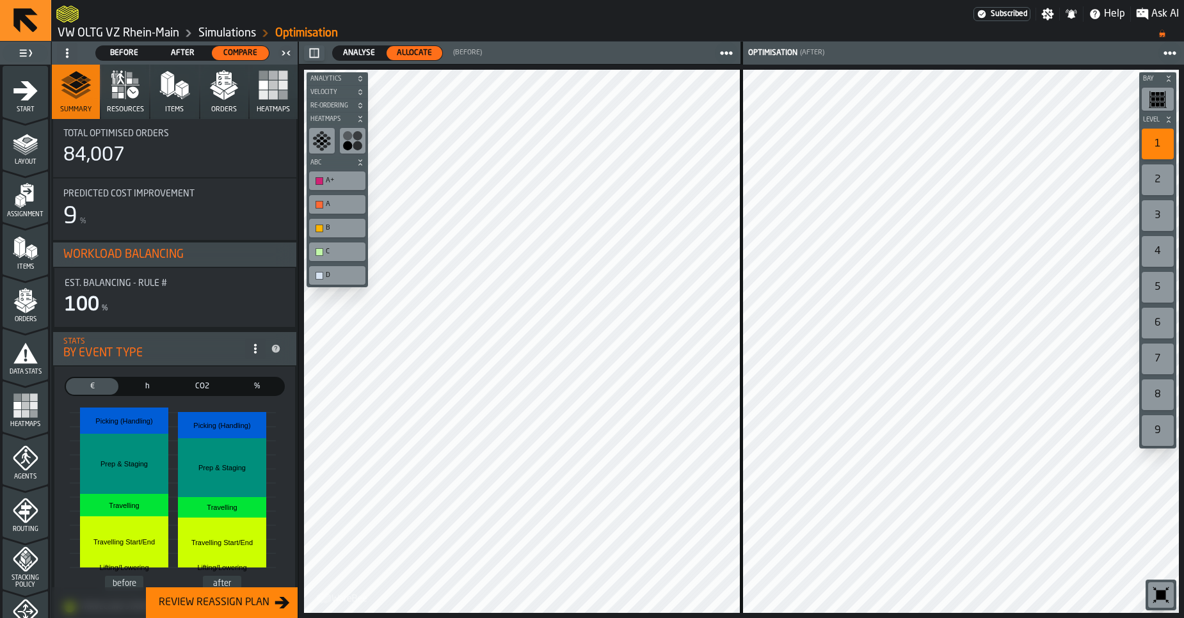
click at [115, 29] on link "VW OLTG VZ Rhein-Main" at bounding box center [119, 33] width 122 height 14
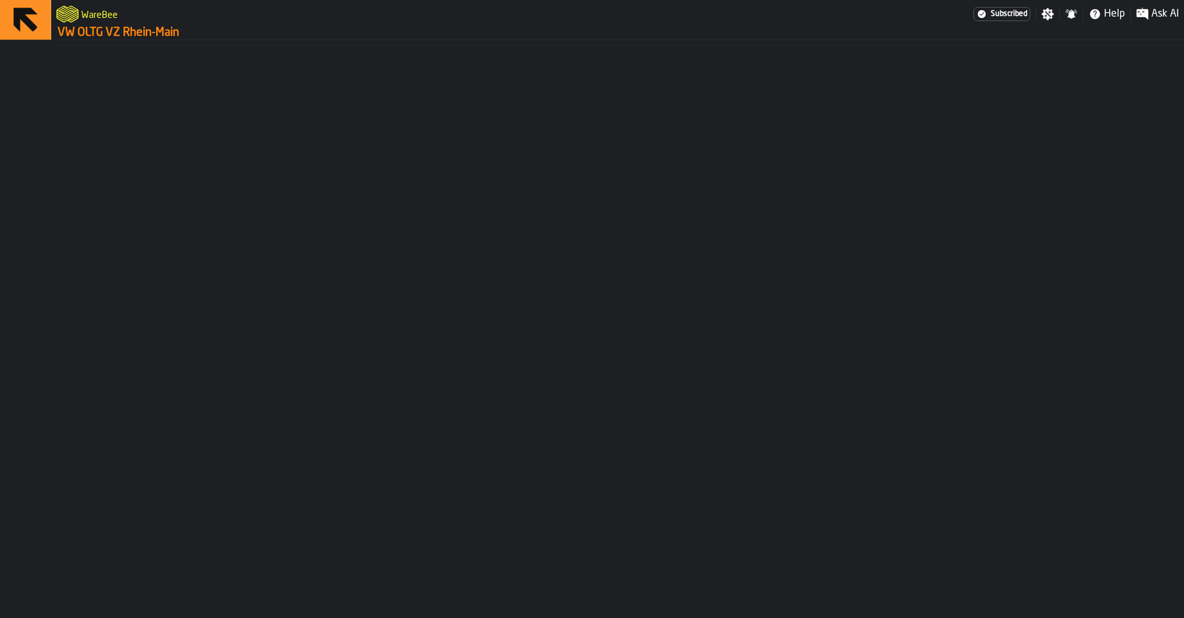
click at [134, 31] on link "VW OLTG VZ Rhein-Main" at bounding box center [119, 33] width 122 height 14
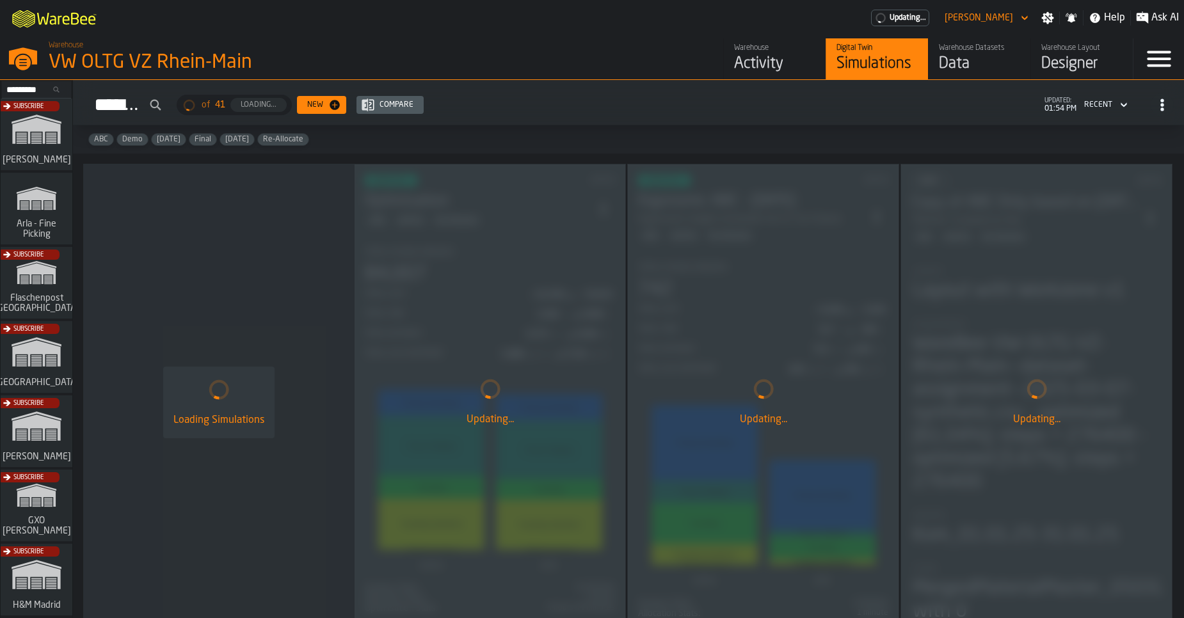
click at [975, 71] on div "Data" at bounding box center [979, 64] width 81 height 20
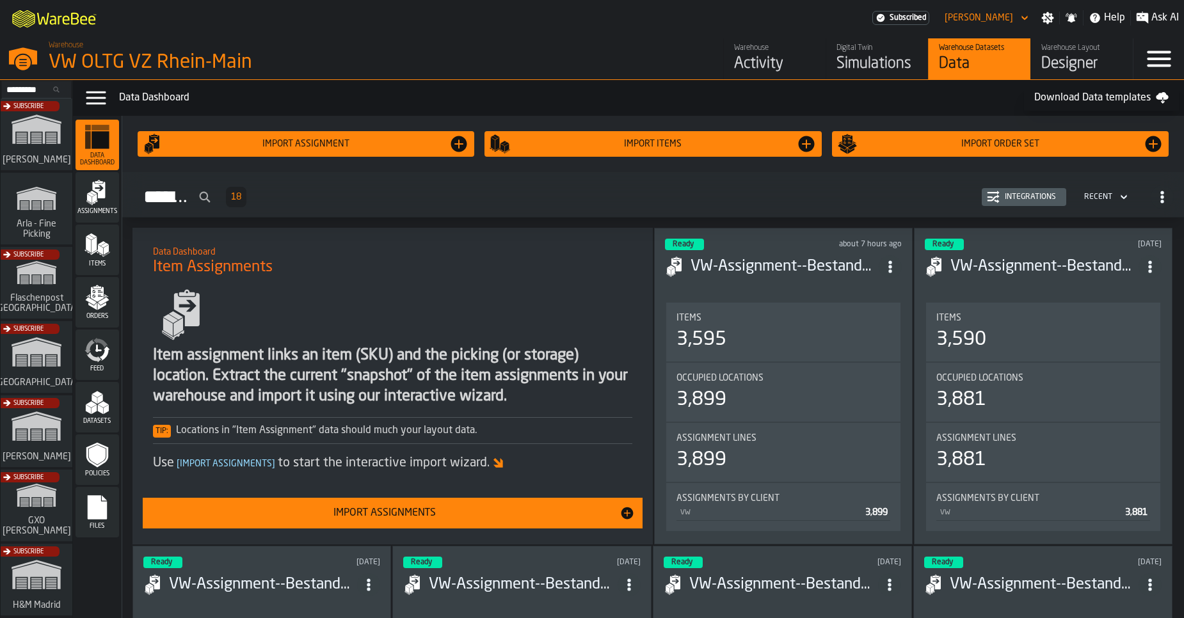
click at [96, 253] on icon "menu Items" at bounding box center [97, 245] width 26 height 26
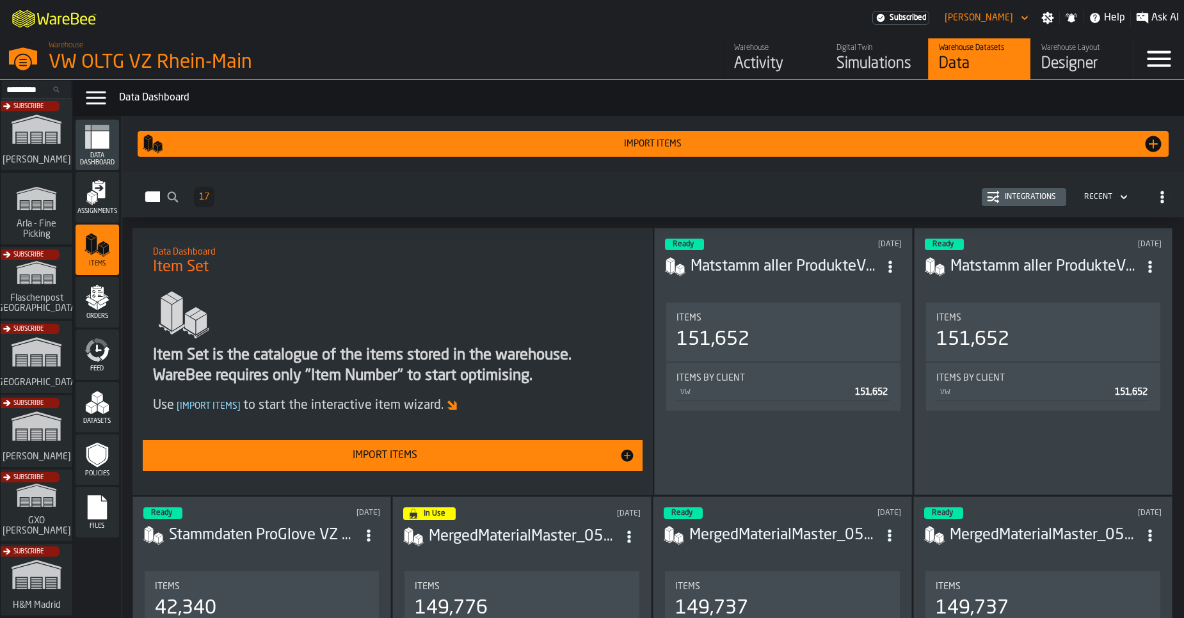
click at [779, 268] on h3 "Matstamm aller ProdukteV4_29.07_includingMissingwithVPE.CSV.csv" at bounding box center [785, 267] width 188 height 20
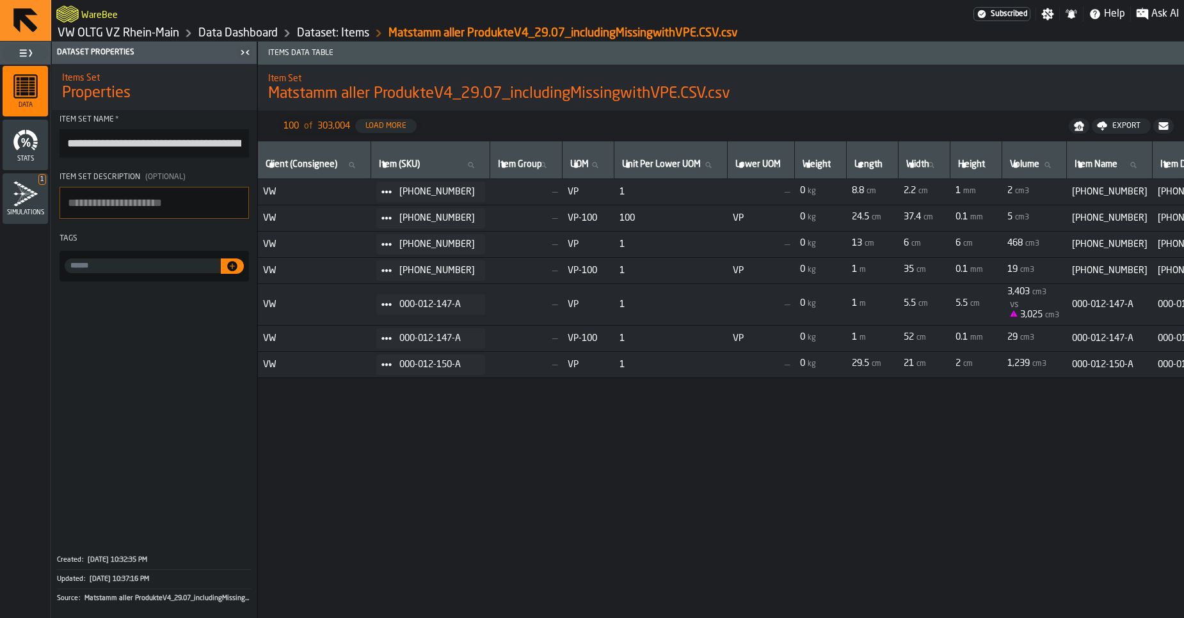
click at [150, 32] on link "VW OLTG VZ Rhein-Main" at bounding box center [119, 33] width 122 height 14
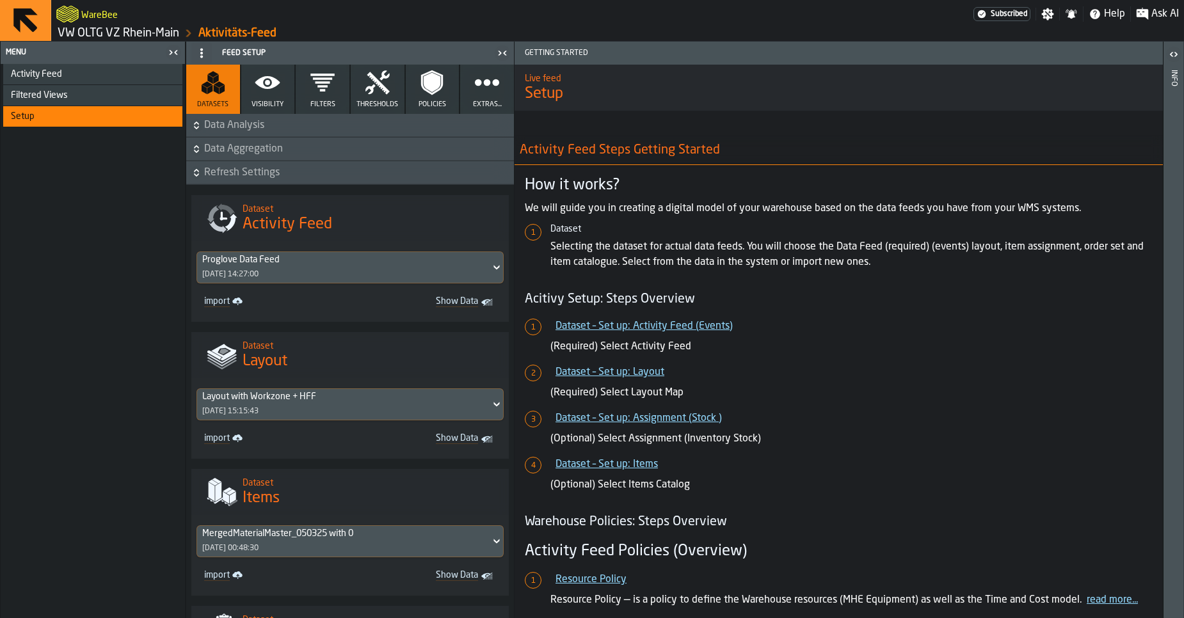
click at [82, 31] on link "VW OLTG VZ Rhein-Main" at bounding box center [119, 33] width 122 height 14
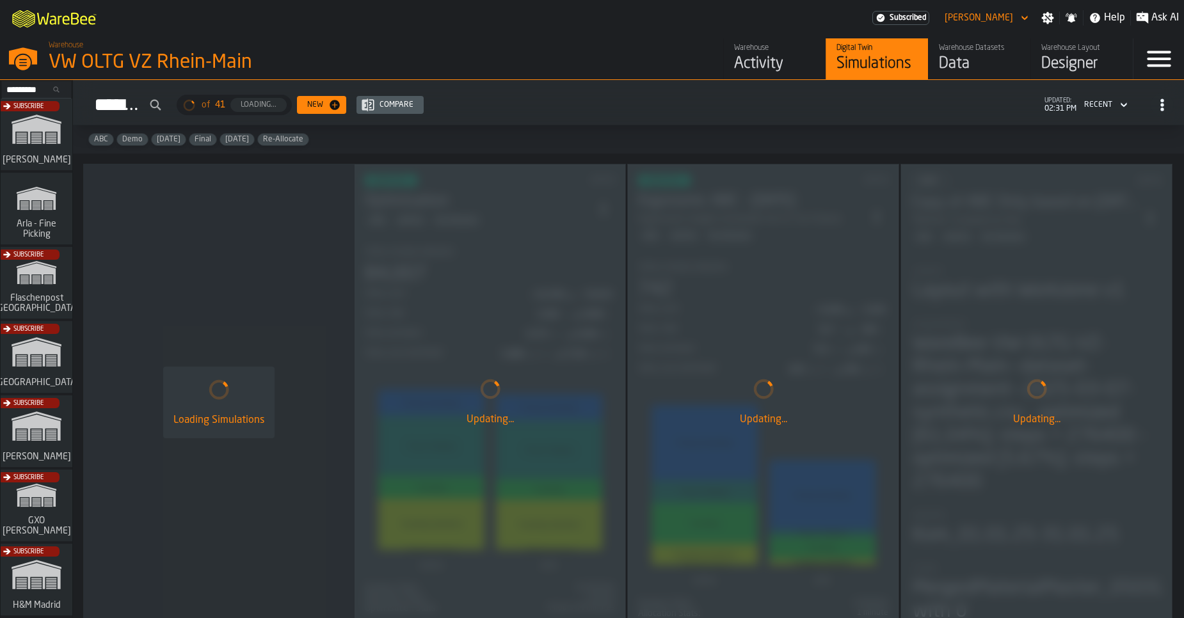
click at [960, 55] on div "Data" at bounding box center [979, 64] width 81 height 20
